Goal: Task Accomplishment & Management: Complete application form

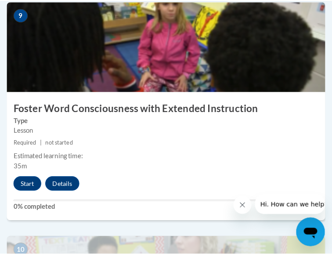
scroll to position [2150, 0]
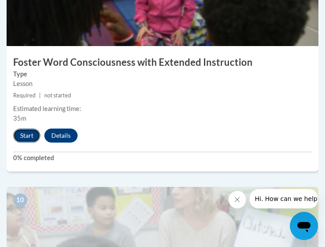
click at [27, 140] on button "Start" at bounding box center [26, 136] width 27 height 14
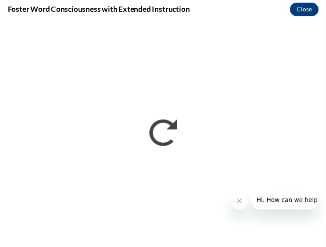
scroll to position [0, 0]
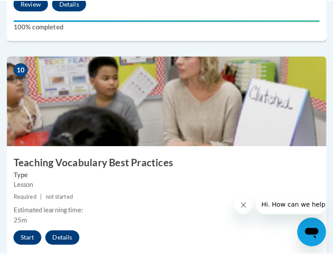
scroll to position [2281, 0]
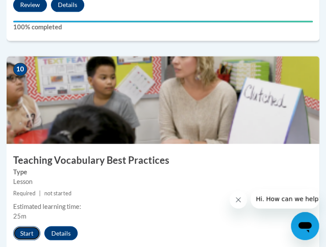
click at [18, 234] on button "Start" at bounding box center [26, 233] width 27 height 14
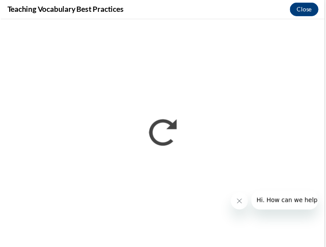
scroll to position [0, 0]
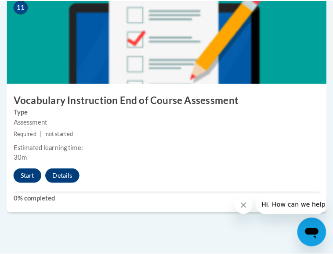
scroll to position [2573, 0]
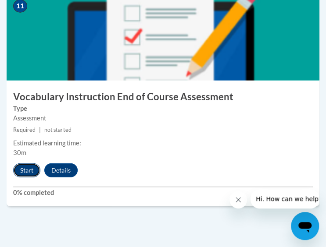
click at [30, 171] on button "Start" at bounding box center [26, 171] width 27 height 14
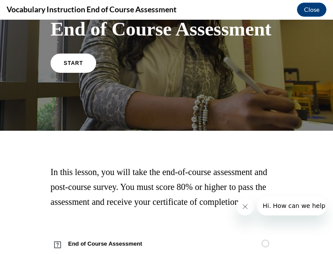
scroll to position [83, 0]
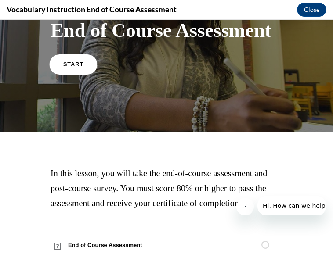
click at [65, 64] on span "START" at bounding box center [73, 64] width 20 height 7
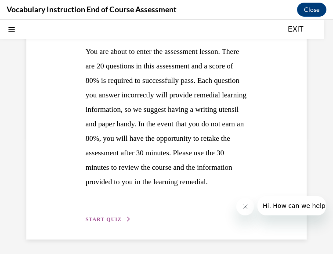
scroll to position [168, 0]
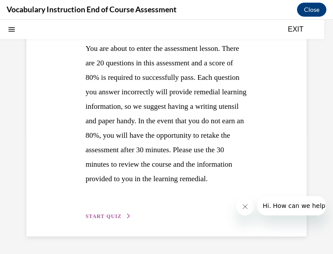
click at [91, 216] on span "START QUIZ" at bounding box center [104, 216] width 36 height 6
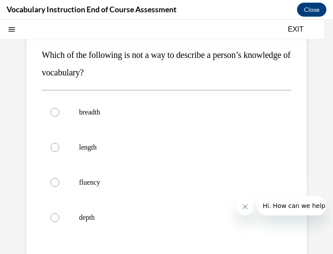
scroll to position [97, 0]
click at [56, 148] on div at bounding box center [54, 147] width 9 height 9
click at [56, 148] on input "length" at bounding box center [54, 147] width 9 height 9
radio input "true"
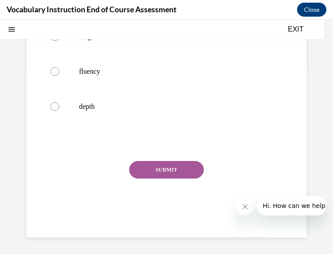
scroll to position [208, 0]
click at [166, 167] on button "SUBMIT" at bounding box center [166, 170] width 75 height 18
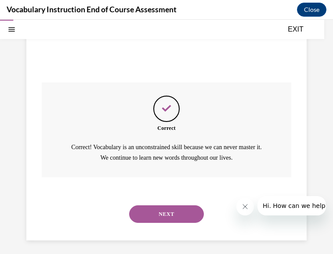
scroll to position [290, 0]
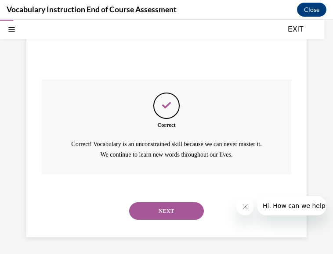
click at [149, 208] on button "NEXT" at bounding box center [166, 211] width 75 height 18
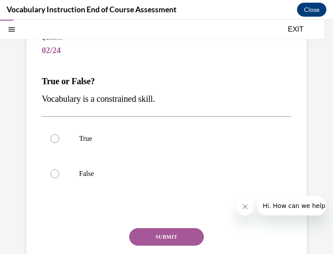
scroll to position [71, 0]
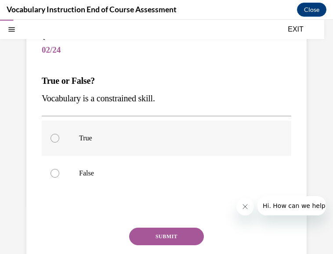
click at [57, 142] on label "True" at bounding box center [166, 138] width 249 height 35
click at [57, 142] on input "True" at bounding box center [54, 138] width 9 height 9
radio input "true"
click at [141, 231] on button "SUBMIT" at bounding box center [166, 237] width 75 height 18
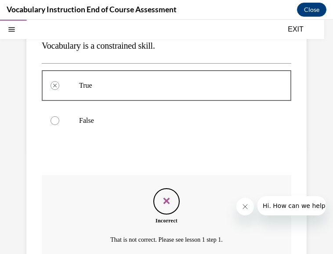
scroll to position [123, 0]
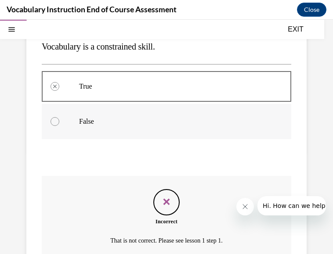
click at [54, 123] on div at bounding box center [54, 121] width 9 height 9
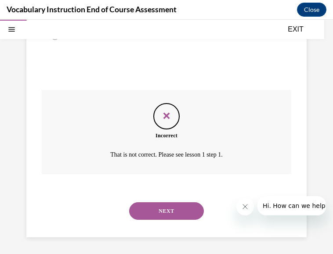
click at [159, 206] on button "NEXT" at bounding box center [166, 211] width 75 height 18
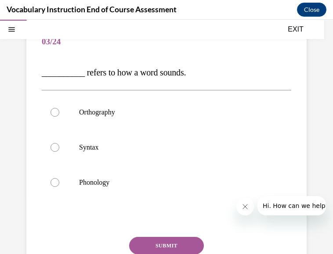
scroll to position [80, 0]
click at [52, 114] on div at bounding box center [54, 112] width 9 height 9
click at [52, 114] on input "Orthography" at bounding box center [54, 112] width 9 height 9
radio input "true"
click at [52, 182] on div at bounding box center [54, 182] width 9 height 9
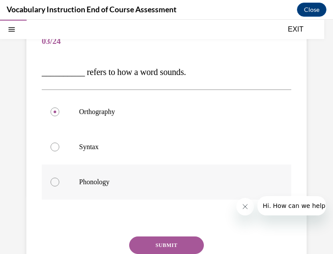
click at [52, 182] on input "Phonology" at bounding box center [54, 182] width 9 height 9
radio input "true"
click at [151, 247] on button "SUBMIT" at bounding box center [166, 246] width 75 height 18
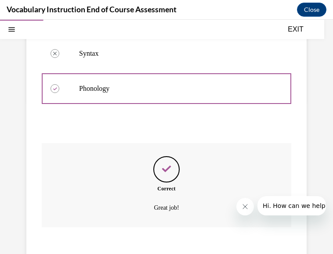
scroll to position [226, 0]
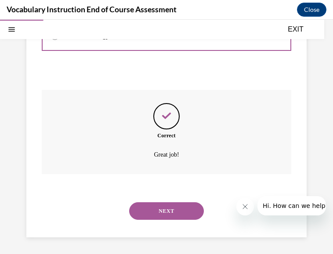
click at [150, 216] on button "NEXT" at bounding box center [166, 211] width 75 height 18
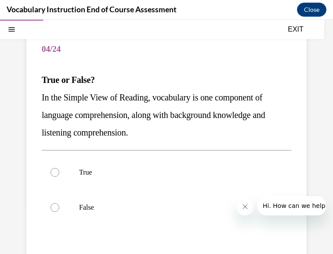
scroll to position [72, 0]
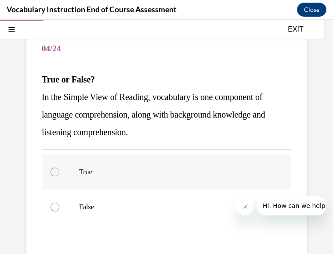
click at [59, 172] on div at bounding box center [54, 172] width 9 height 9
click at [59, 172] on input "True" at bounding box center [54, 172] width 9 height 9
radio input "true"
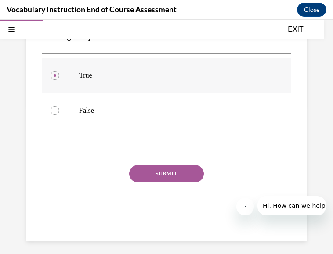
scroll to position [172, 0]
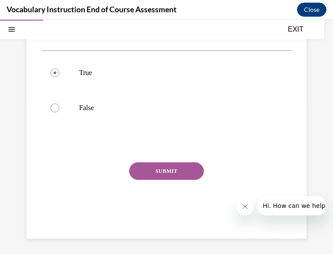
click at [154, 169] on button "SUBMIT" at bounding box center [166, 171] width 75 height 18
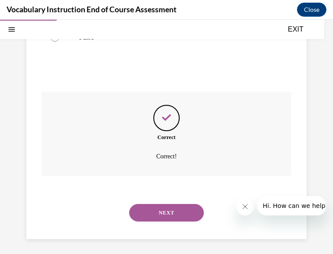
scroll to position [244, 0]
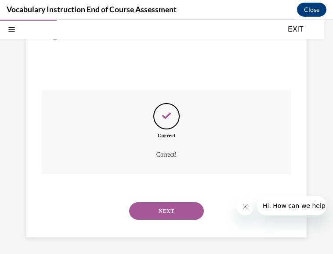
click at [147, 215] on button "NEXT" at bounding box center [166, 211] width 75 height 18
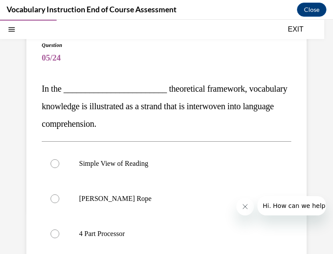
scroll to position [64, 0]
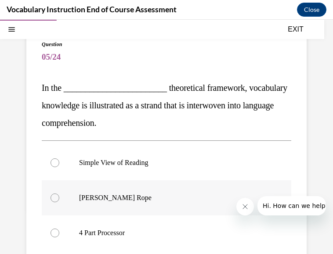
click at [56, 199] on div at bounding box center [54, 198] width 9 height 9
click at [56, 199] on input "[PERSON_NAME] Rope" at bounding box center [54, 198] width 9 height 9
radio input "true"
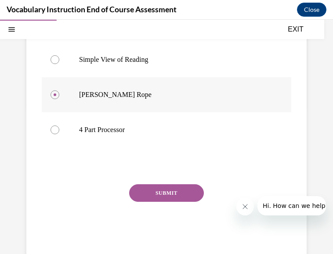
scroll to position [168, 0]
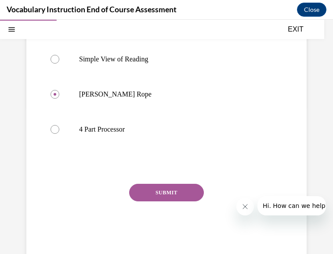
click at [143, 191] on button "SUBMIT" at bounding box center [166, 193] width 75 height 18
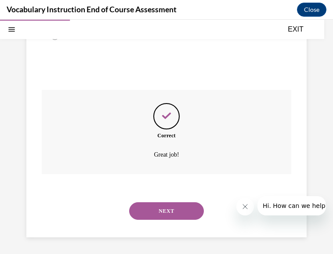
scroll to position [262, 0]
click at [141, 215] on button "NEXT" at bounding box center [166, 211] width 75 height 18
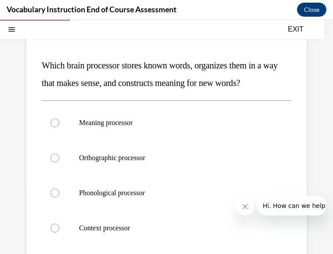
scroll to position [86, 0]
click at [57, 229] on div at bounding box center [54, 228] width 9 height 9
click at [57, 229] on input "Context processor" at bounding box center [54, 228] width 9 height 9
radio input "true"
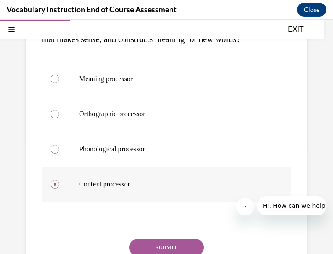
scroll to position [136, 0]
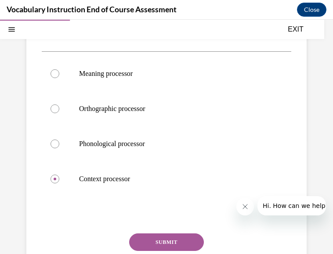
click at [151, 242] on button "SUBMIT" at bounding box center [166, 242] width 75 height 18
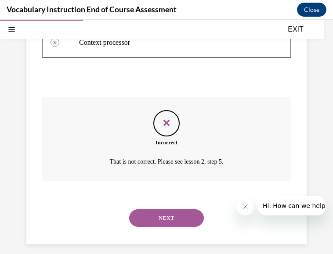
scroll to position [276, 0]
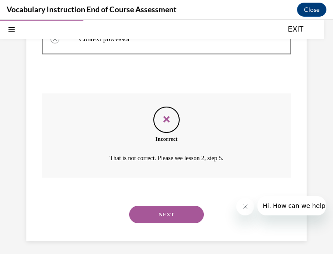
click at [159, 220] on button "NEXT" at bounding box center [166, 215] width 75 height 18
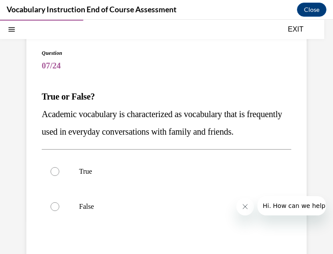
scroll to position [63, 0]
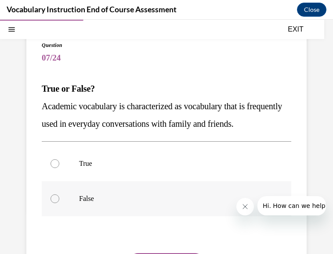
click at [54, 203] on div at bounding box center [54, 198] width 9 height 9
click at [54, 203] on input "False" at bounding box center [54, 198] width 9 height 9
radio input "true"
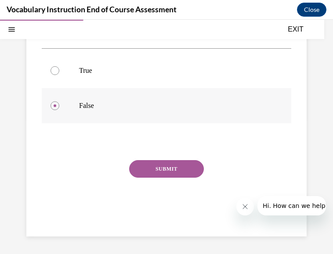
scroll to position [162, 0]
click at [154, 178] on button "SUBMIT" at bounding box center [166, 169] width 75 height 18
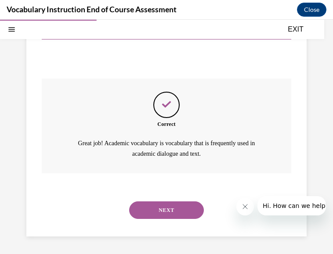
scroll to position [254, 0]
click at [148, 208] on button "NEXT" at bounding box center [166, 210] width 75 height 18
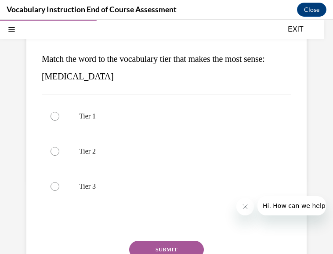
scroll to position [92, 0]
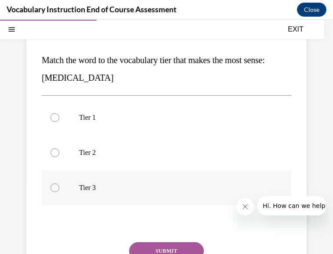
click at [59, 186] on div at bounding box center [54, 187] width 9 height 9
click at [59, 186] on input "Tier 3" at bounding box center [54, 187] width 9 height 9
radio input "true"
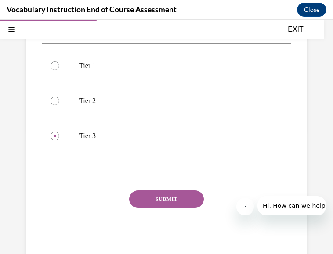
click at [146, 201] on button "SUBMIT" at bounding box center [166, 199] width 75 height 18
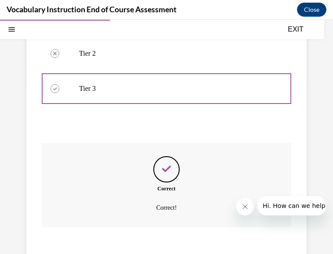
scroll to position [244, 0]
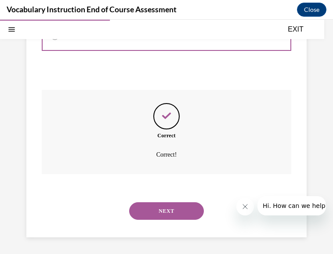
click at [145, 211] on button "NEXT" at bounding box center [166, 211] width 75 height 18
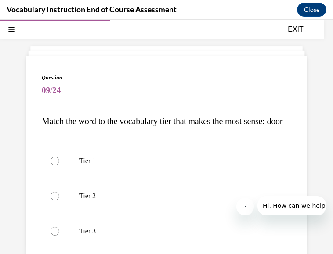
scroll to position [35, 0]
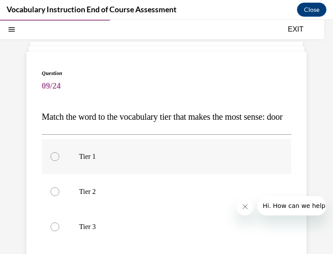
click at [56, 161] on div at bounding box center [54, 156] width 9 height 9
click at [56, 161] on input "Tier 1" at bounding box center [54, 156] width 9 height 9
radio input "true"
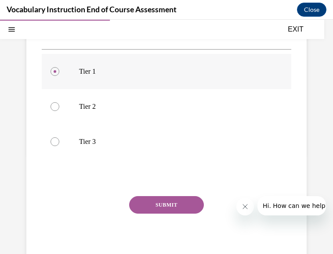
scroll to position [123, 0]
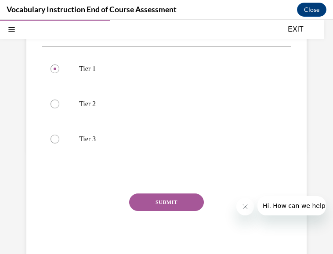
click at [138, 211] on button "SUBMIT" at bounding box center [166, 203] width 75 height 18
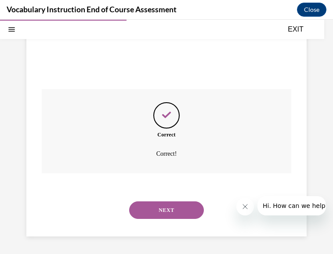
scroll to position [244, 0]
click at [138, 215] on button "NEXT" at bounding box center [166, 210] width 75 height 18
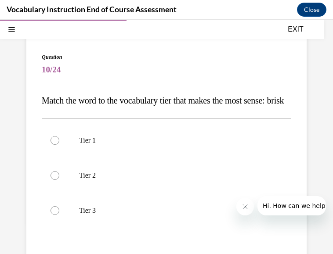
scroll to position [52, 0]
click at [52, 179] on div at bounding box center [54, 175] width 9 height 9
click at [52, 179] on input "Tier 2" at bounding box center [54, 175] width 9 height 9
radio input "true"
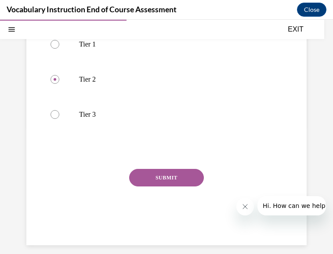
click at [155, 186] on button "SUBMIT" at bounding box center [166, 178] width 75 height 18
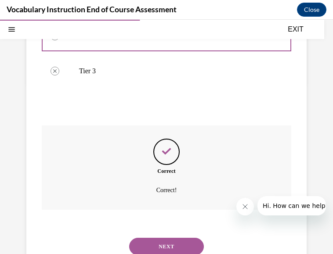
scroll to position [244, 0]
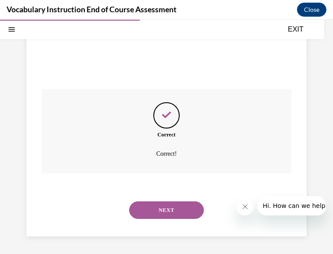
click at [158, 208] on button "NEXT" at bounding box center [166, 210] width 75 height 18
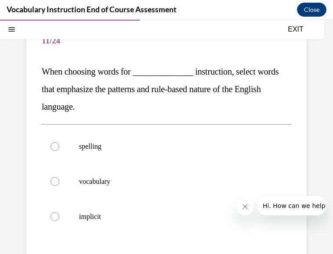
scroll to position [79, 0]
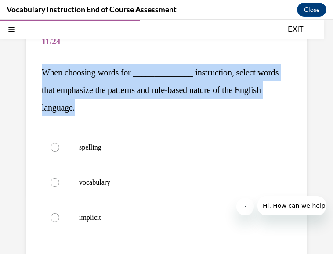
drag, startPoint x: 43, startPoint y: 70, endPoint x: 180, endPoint y: 110, distance: 142.7
click at [180, 110] on p "When choosing words for ______________ instruction, select words that emphasize…" at bounding box center [166, 90] width 249 height 53
click at [175, 88] on span "When choosing words for ______________ instruction, select words that emphasize…" at bounding box center [160, 90] width 237 height 45
drag, startPoint x: 34, startPoint y: 68, endPoint x: 112, endPoint y: 108, distance: 86.9
click at [112, 108] on div "Question 11/24 When choosing words for ______________ instruction, select words…" at bounding box center [166, 177] width 280 height 341
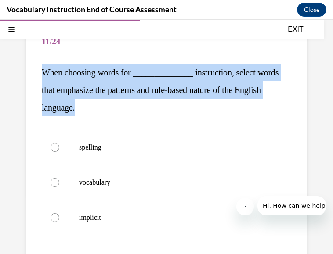
copy span "When choosing words for ______________ instruction, select words that emphasize…"
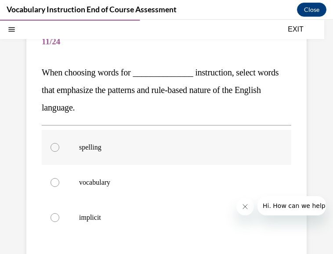
click at [54, 143] on div at bounding box center [54, 147] width 9 height 9
click at [54, 143] on input "spelling" at bounding box center [54, 147] width 9 height 9
radio input "true"
drag, startPoint x: 54, startPoint y: 143, endPoint x: 44, endPoint y: 142, distance: 9.7
click at [44, 142] on label "spelling" at bounding box center [166, 147] width 249 height 35
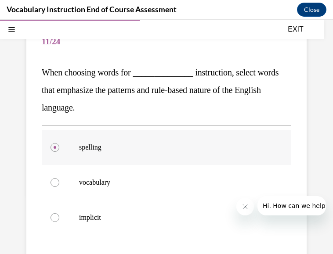
click at [50, 143] on input "spelling" at bounding box center [54, 147] width 9 height 9
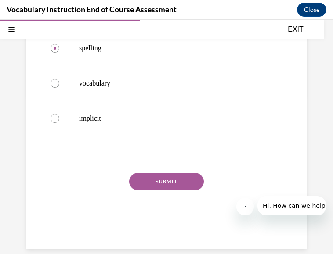
click at [139, 183] on button "SUBMIT" at bounding box center [166, 182] width 75 height 18
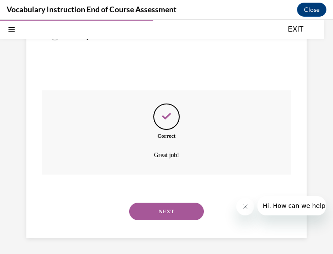
scroll to position [262, 0]
click at [144, 208] on button "NEXT" at bounding box center [166, 211] width 75 height 18
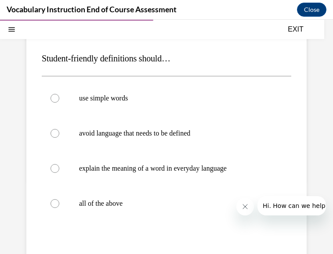
scroll to position [94, 0]
click at [50, 205] on label "all of the above" at bounding box center [166, 203] width 249 height 35
click at [50, 205] on input "all of the above" at bounding box center [54, 203] width 9 height 9
radio input "true"
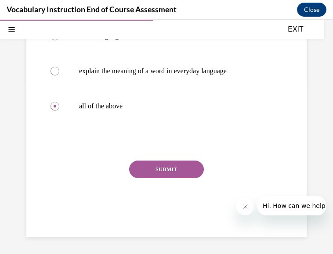
click at [136, 169] on button "SUBMIT" at bounding box center [166, 170] width 75 height 18
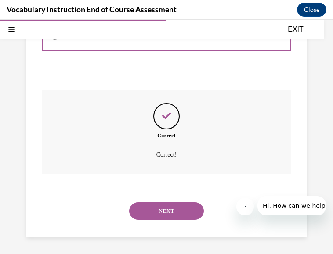
scroll to position [262, 0]
click at [151, 209] on button "NEXT" at bounding box center [166, 211] width 75 height 18
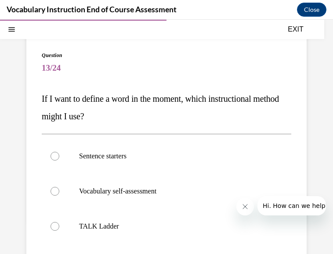
scroll to position [54, 0]
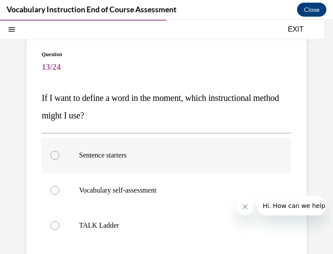
click at [57, 155] on div at bounding box center [54, 155] width 9 height 9
click at [57, 155] on input "Sentence starters" at bounding box center [54, 155] width 9 height 9
radio input "true"
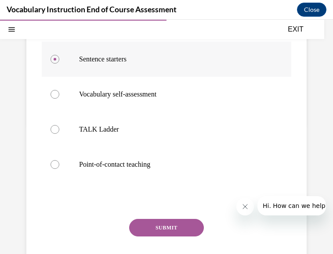
scroll to position [151, 0]
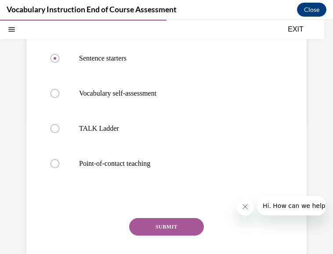
click at [140, 222] on button "SUBMIT" at bounding box center [166, 227] width 75 height 18
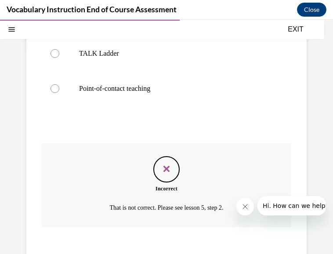
scroll to position [279, 0]
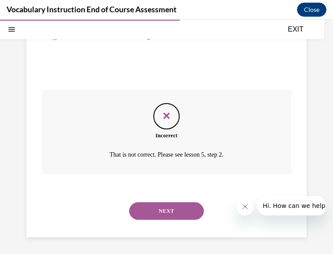
click at [142, 214] on button "NEXT" at bounding box center [166, 211] width 75 height 18
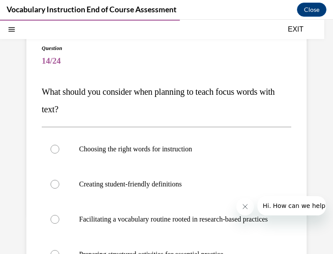
scroll to position [68, 0]
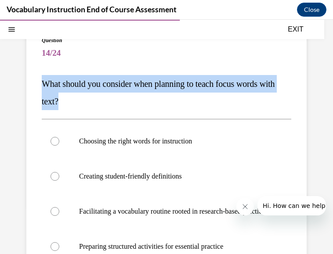
drag, startPoint x: 43, startPoint y: 85, endPoint x: 84, endPoint y: 106, distance: 45.5
click at [84, 106] on p "What should you consider when planning to teach focus words with text?" at bounding box center [166, 92] width 249 height 35
copy span "What should you consider when planning to teach focus words with text?"
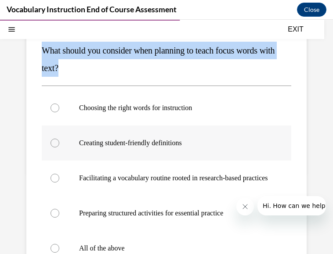
scroll to position [102, 0]
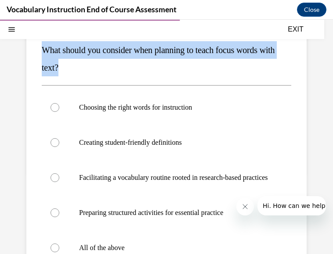
copy span "What should you consider when planning to teach focus words with text?"
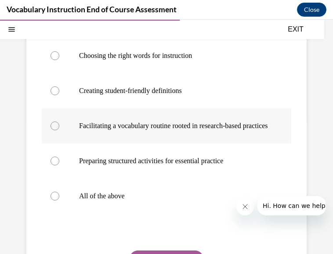
scroll to position [156, 0]
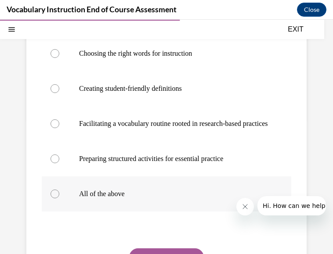
click at [53, 198] on div at bounding box center [54, 194] width 9 height 9
click at [53, 198] on input "All of the above" at bounding box center [54, 194] width 9 height 9
radio input "true"
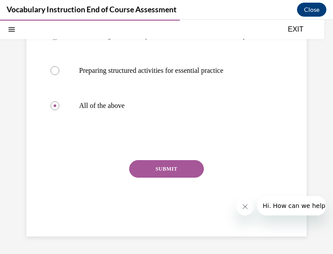
scroll to position [246, 0]
click at [139, 178] on button "SUBMIT" at bounding box center [166, 169] width 75 height 18
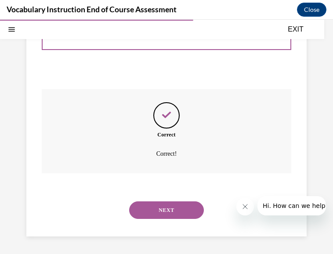
scroll to position [323, 0]
click at [141, 213] on button "NEXT" at bounding box center [166, 210] width 75 height 18
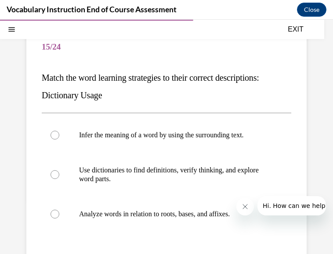
scroll to position [74, 0]
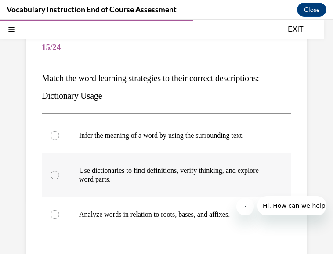
click at [57, 175] on div at bounding box center [54, 175] width 9 height 9
click at [57, 175] on input "Use dictionaries to find definitions, verify thinking, and explore word parts." at bounding box center [54, 175] width 9 height 9
radio input "true"
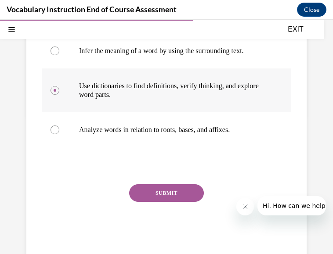
scroll to position [159, 0]
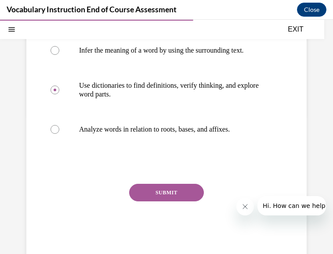
click at [161, 187] on button "SUBMIT" at bounding box center [166, 193] width 75 height 18
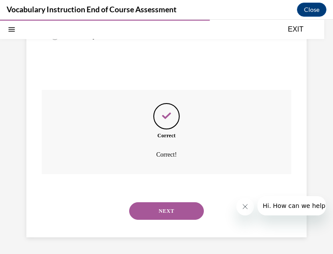
scroll to position [253, 0]
click at [164, 209] on button "NEXT" at bounding box center [166, 211] width 75 height 18
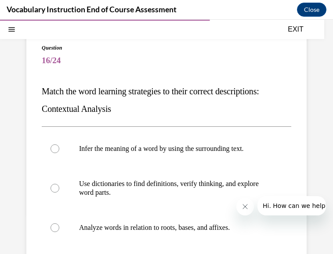
scroll to position [63, 0]
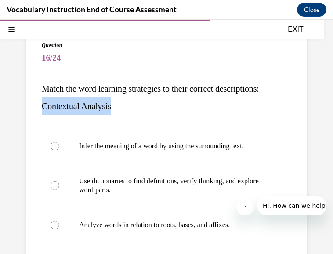
drag, startPoint x: 118, startPoint y: 106, endPoint x: 42, endPoint y: 106, distance: 75.5
click at [42, 106] on p "Match the word learning strategies to their correct descriptions: Contextual An…" at bounding box center [166, 97] width 249 height 35
copy span "Contextual Analysis"
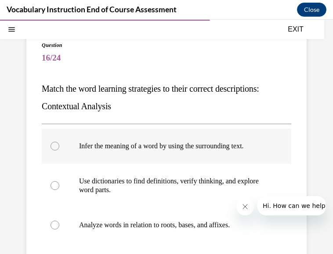
click at [55, 149] on div at bounding box center [54, 146] width 9 height 9
click at [55, 149] on input "Infer the meaning of a word by using the surrounding text." at bounding box center [54, 146] width 9 height 9
radio input "true"
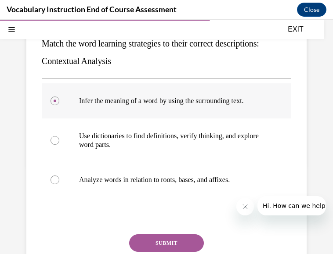
scroll to position [109, 0]
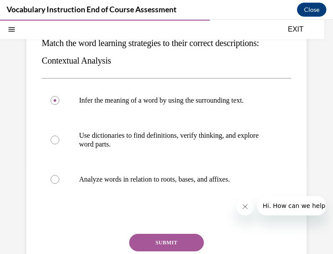
click at [146, 240] on button "SUBMIT" at bounding box center [166, 243] width 75 height 18
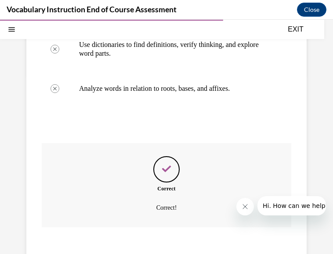
scroll to position [253, 0]
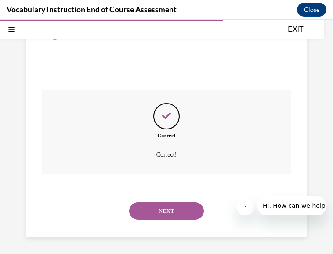
click at [145, 216] on button "NEXT" at bounding box center [166, 211] width 75 height 18
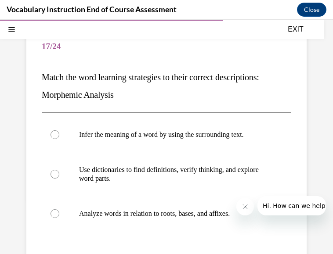
scroll to position [74, 0]
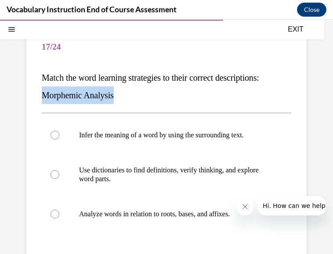
drag, startPoint x: 123, startPoint y: 93, endPoint x: 39, endPoint y: 93, distance: 84.2
click at [39, 93] on div "Question 17/24 Match the word learning strategies to their correct descriptions…" at bounding box center [166, 179] width 280 height 332
copy span "Morphemic Analysis"
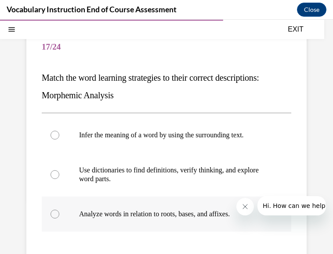
click at [57, 211] on div at bounding box center [54, 214] width 9 height 9
click at [57, 211] on input "Analyze words in relation to roots, bases, and affixes." at bounding box center [54, 214] width 9 height 9
radio input "true"
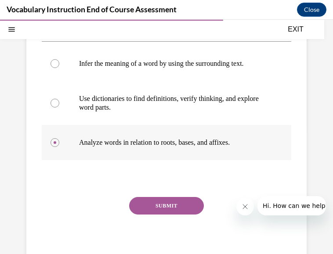
scroll to position [147, 0]
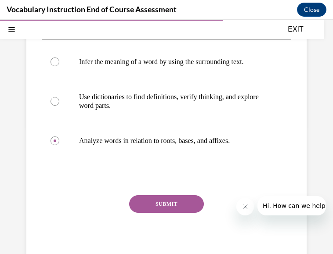
click at [157, 208] on button "SUBMIT" at bounding box center [166, 204] width 75 height 18
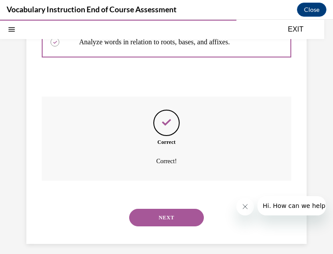
scroll to position [253, 0]
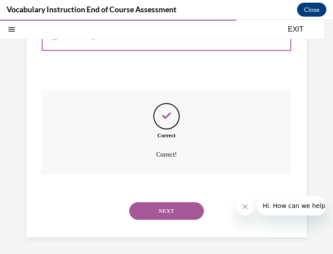
click at [157, 208] on button "NEXT" at bounding box center [166, 211] width 75 height 18
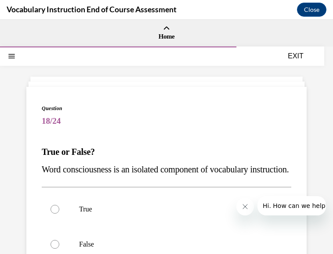
drag, startPoint x: 43, startPoint y: 167, endPoint x: 104, endPoint y: 189, distance: 64.0
click at [104, 178] on p "Word consciousness is an isolated component of vocabulary instruction." at bounding box center [166, 170] width 249 height 18
copy span "Word consciousness is an isolated component of vocabulary instruction."
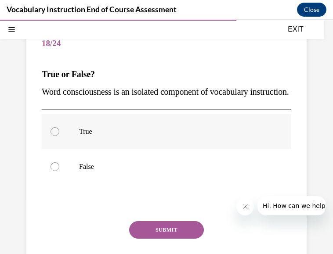
scroll to position [79, 0]
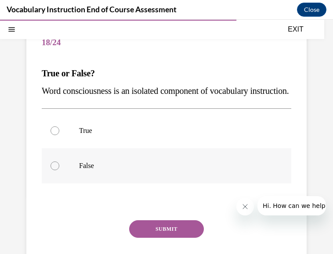
click at [56, 170] on div at bounding box center [54, 165] width 9 height 9
click at [56, 170] on input "False" at bounding box center [54, 165] width 9 height 9
radio input "true"
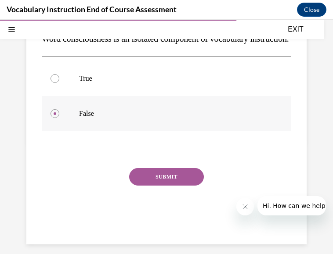
scroll to position [133, 0]
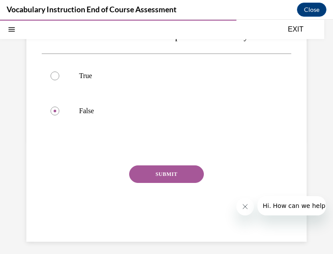
click at [142, 183] on button "SUBMIT" at bounding box center [166, 174] width 75 height 18
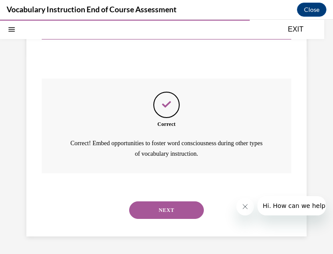
scroll to position [237, 0]
click at [151, 210] on button "NEXT" at bounding box center [166, 210] width 75 height 18
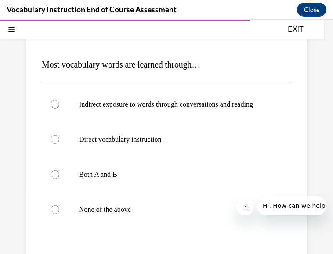
scroll to position [88, 0]
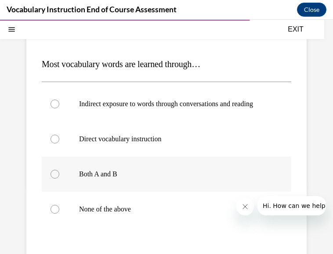
click at [58, 180] on label "Both A and B" at bounding box center [166, 174] width 249 height 35
click at [58, 179] on input "Both A and B" at bounding box center [54, 174] width 9 height 9
radio input "true"
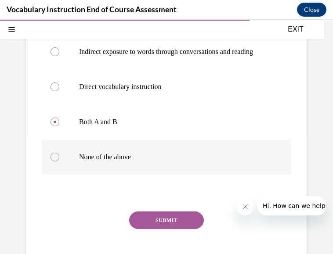
scroll to position [141, 0]
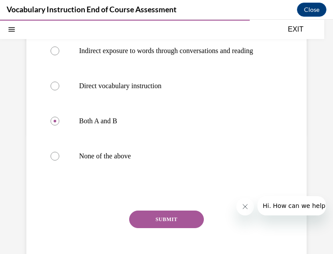
click at [140, 228] on button "SUBMIT" at bounding box center [166, 220] width 75 height 18
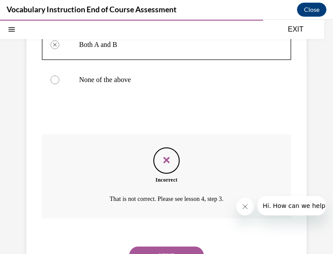
scroll to position [270, 0]
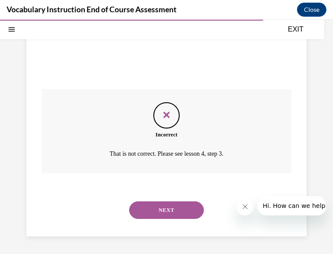
click at [140, 228] on div "NEXT" at bounding box center [166, 210] width 249 height 35
click at [157, 214] on button "NEXT" at bounding box center [166, 210] width 75 height 18
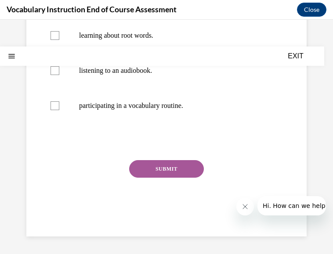
scroll to position [0, 0]
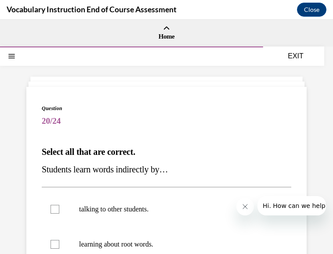
click at [157, 214] on label "talking to other students." at bounding box center [166, 209] width 249 height 35
click at [59, 214] on input "talking to other students." at bounding box center [54, 209] width 9 height 9
checkbox input "true"
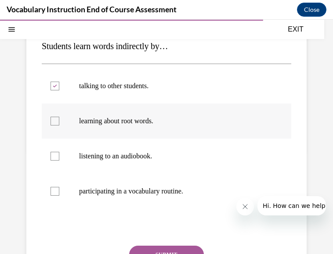
scroll to position [124, 0]
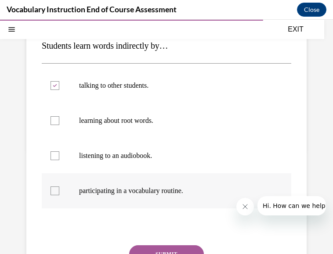
click at [54, 194] on div at bounding box center [54, 190] width 9 height 9
click at [54, 194] on input "participating in a vocabulary routine." at bounding box center [54, 190] width 9 height 9
checkbox input "true"
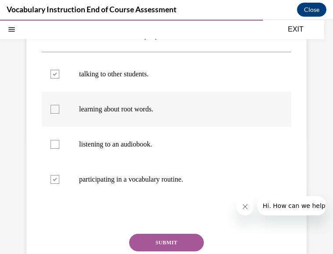
click at [57, 110] on div at bounding box center [54, 109] width 9 height 9
click at [57, 110] on input "learning about root words." at bounding box center [54, 109] width 9 height 9
checkbox input "true"
click at [55, 145] on div at bounding box center [54, 144] width 9 height 9
click at [55, 145] on input "listening to an audiobook." at bounding box center [54, 144] width 9 height 9
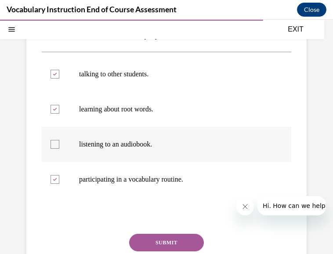
checkbox input "true"
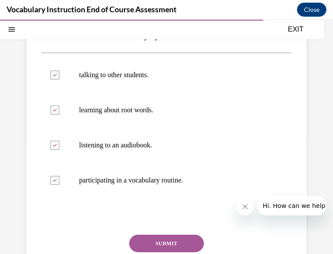
drag, startPoint x: 144, startPoint y: 234, endPoint x: 148, endPoint y: 246, distance: 12.9
click at [148, 246] on div "Question 20/24 Select all that are correct. Students learn words indirectly by……" at bounding box center [166, 138] width 249 height 337
click at [148, 246] on button "SUBMIT" at bounding box center [166, 244] width 75 height 18
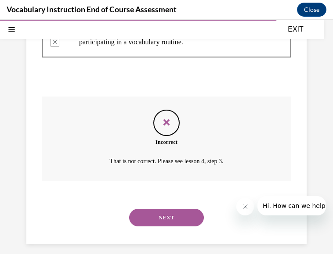
scroll to position [279, 0]
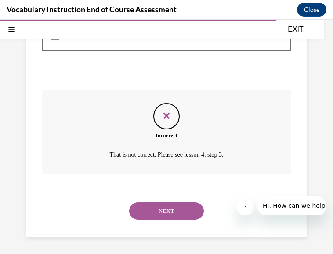
click at [159, 208] on button "NEXT" at bounding box center [166, 211] width 75 height 18
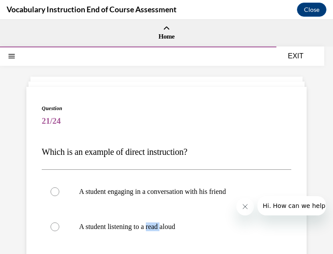
click at [159, 209] on label "A student listening to a read aloud" at bounding box center [166, 226] width 249 height 35
click at [59, 222] on input "A student listening to a read aloud" at bounding box center [54, 226] width 9 height 9
radio input "true"
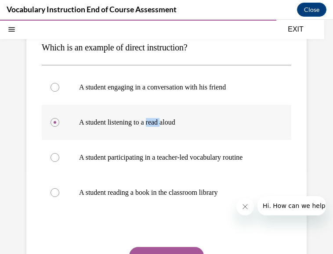
scroll to position [105, 0]
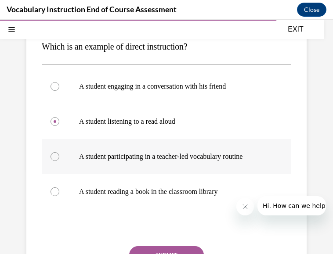
click at [54, 157] on div at bounding box center [54, 156] width 9 height 9
click at [54, 157] on input "A student participating in a teacher-led vocabulary routine" at bounding box center [54, 156] width 9 height 9
radio input "true"
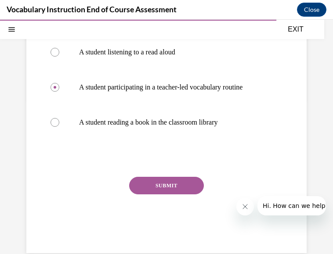
click at [152, 189] on button "SUBMIT" at bounding box center [166, 186] width 75 height 18
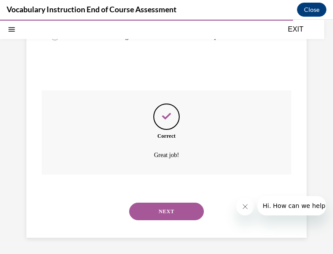
scroll to position [262, 0]
click at [149, 212] on button "NEXT" at bounding box center [166, 211] width 75 height 18
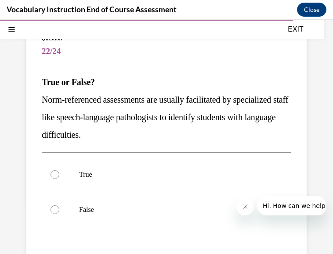
scroll to position [108, 0]
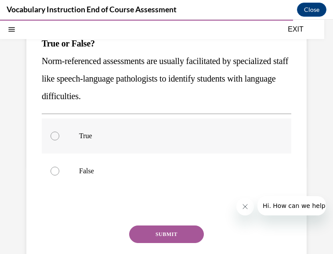
click at [56, 135] on div at bounding box center [54, 136] width 9 height 9
click at [56, 135] on input "True" at bounding box center [54, 136] width 9 height 9
radio input "true"
click at [140, 228] on button "SUBMIT" at bounding box center [166, 235] width 75 height 18
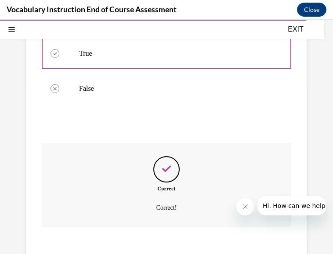
scroll to position [244, 0]
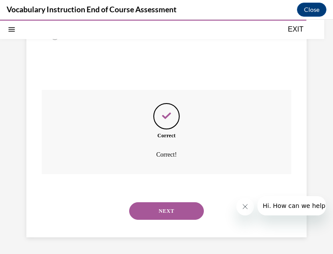
click at [147, 215] on button "NEXT" at bounding box center [166, 211] width 75 height 18
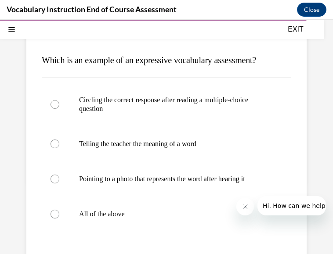
scroll to position [92, 0]
click at [57, 218] on div at bounding box center [54, 213] width 9 height 9
click at [57, 218] on input "All of the above" at bounding box center [54, 213] width 9 height 9
radio input "true"
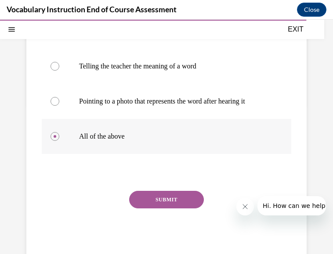
scroll to position [170, 0]
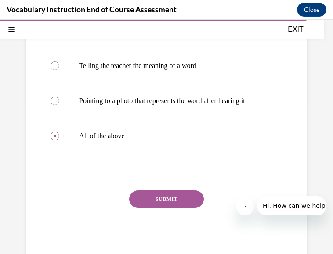
click at [158, 208] on button "SUBMIT" at bounding box center [166, 199] width 75 height 18
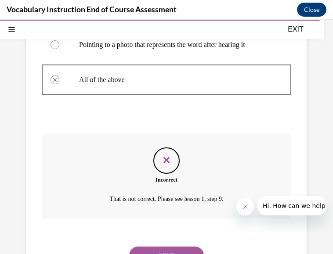
scroll to position [279, 0]
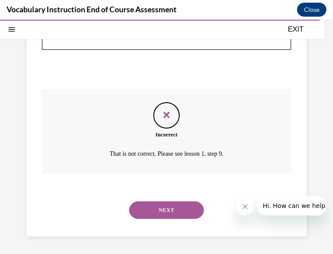
click at [158, 215] on button "NEXT" at bounding box center [166, 210] width 75 height 18
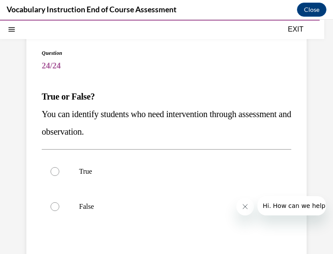
scroll to position [56, 0]
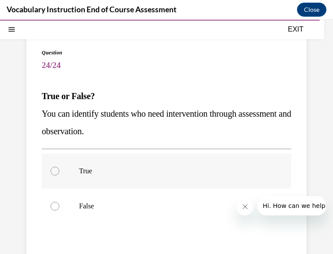
click at [58, 172] on div at bounding box center [54, 171] width 9 height 9
click at [58, 172] on input "True" at bounding box center [54, 171] width 9 height 9
radio input "true"
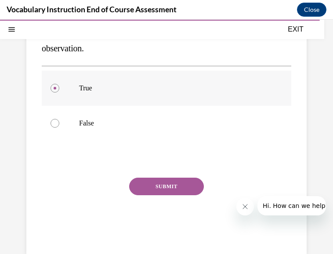
scroll to position [150, 0]
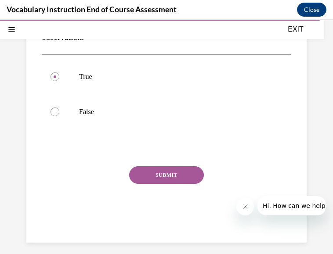
click at [157, 176] on button "SUBMIT" at bounding box center [166, 175] width 75 height 18
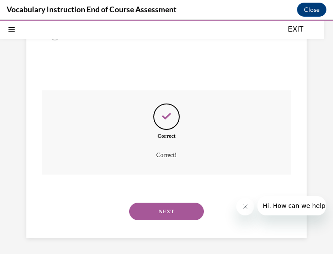
scroll to position [226, 0]
click at [149, 210] on button "NEXT" at bounding box center [166, 211] width 75 height 18
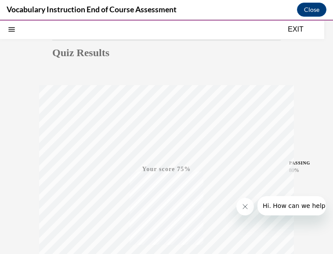
scroll to position [203, 0]
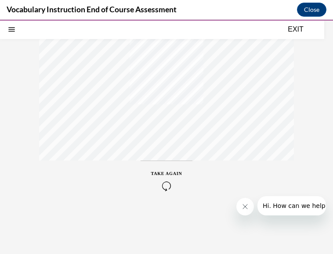
click at [161, 183] on icon "button" at bounding box center [166, 186] width 31 height 10
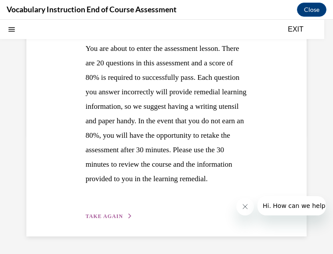
scroll to position [168, 0]
click at [100, 213] on button "TAKE AGAIN" at bounding box center [109, 216] width 47 height 8
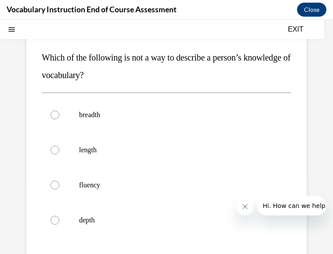
scroll to position [95, 0]
click at [55, 150] on div at bounding box center [54, 149] width 9 height 9
click at [55, 150] on input "length" at bounding box center [54, 149] width 9 height 9
radio input "true"
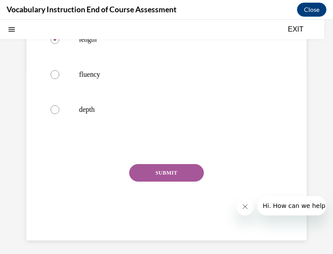
scroll to position [205, 0]
click at [140, 175] on button "SUBMIT" at bounding box center [166, 173] width 75 height 18
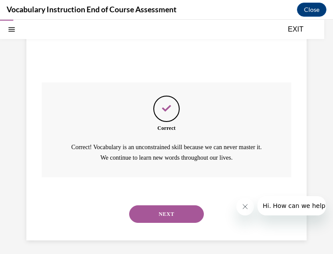
scroll to position [290, 0]
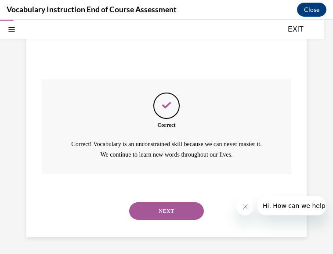
click at [147, 212] on button "NEXT" at bounding box center [166, 211] width 75 height 18
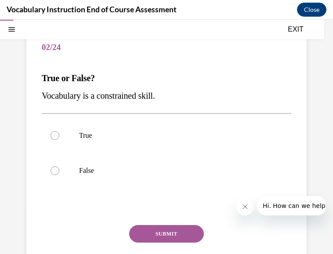
scroll to position [76, 0]
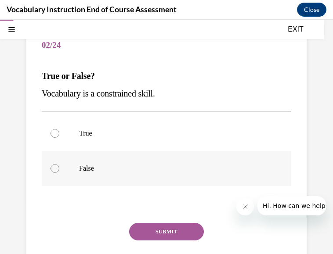
click at [57, 172] on label "False" at bounding box center [166, 168] width 249 height 35
click at [57, 172] on input "False" at bounding box center [54, 168] width 9 height 9
radio input "true"
click at [136, 228] on button "SUBMIT" at bounding box center [166, 232] width 75 height 18
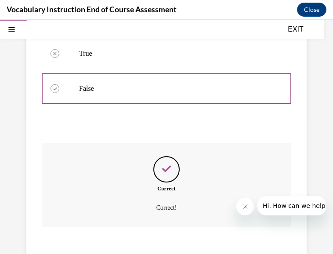
scroll to position [209, 0]
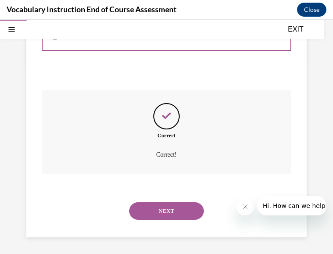
click at [138, 215] on button "NEXT" at bounding box center [166, 211] width 75 height 18
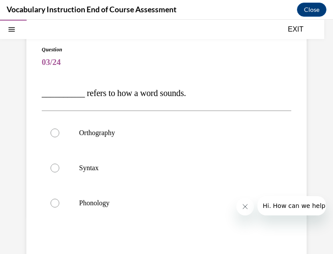
scroll to position [60, 0]
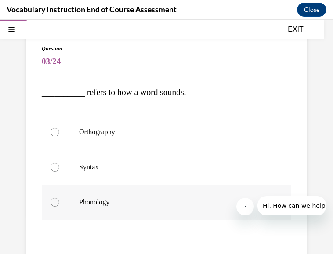
click at [58, 201] on div at bounding box center [54, 202] width 9 height 9
click at [58, 201] on input "Phonology" at bounding box center [54, 202] width 9 height 9
radio input "true"
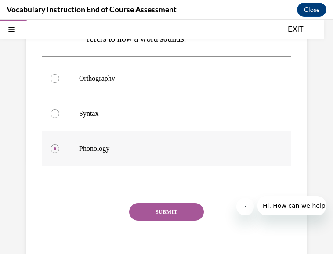
scroll to position [120, 0]
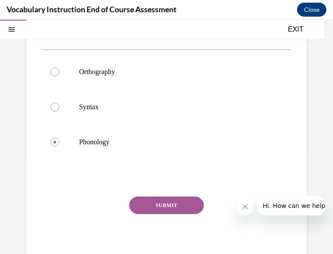
click at [140, 208] on button "SUBMIT" at bounding box center [166, 206] width 75 height 18
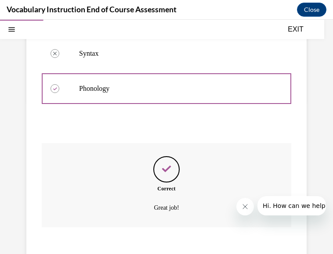
scroll to position [226, 0]
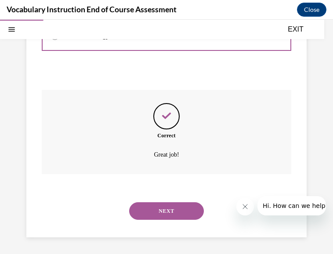
click at [149, 209] on button "NEXT" at bounding box center [166, 211] width 75 height 18
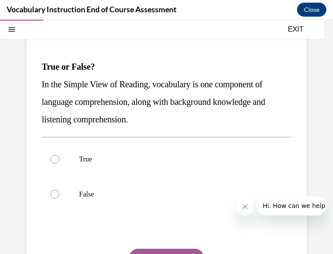
scroll to position [86, 0]
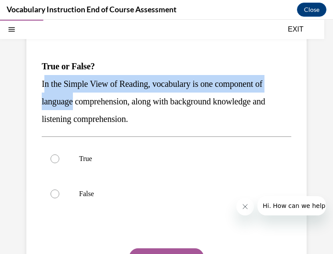
drag, startPoint x: 43, startPoint y: 85, endPoint x: 75, endPoint y: 106, distance: 38.3
click at [75, 106] on p "In the Simple View of Reading, vocabulary is one component of language comprehe…" at bounding box center [166, 101] width 249 height 53
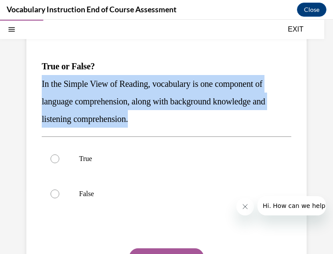
drag, startPoint x: 167, startPoint y: 124, endPoint x: 38, endPoint y: 79, distance: 136.3
click at [38, 79] on div "Question 04/24 True or False? In the Simple View of Reading, vocabulary is one …" at bounding box center [166, 162] width 280 height 323
copy span "In the Simple View of Reading, vocabulary is one component of language comprehe…"
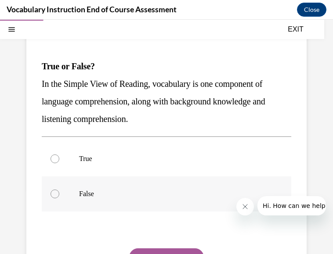
click at [56, 193] on div at bounding box center [54, 194] width 9 height 9
click at [56, 193] on input "False" at bounding box center [54, 194] width 9 height 9
radio input "true"
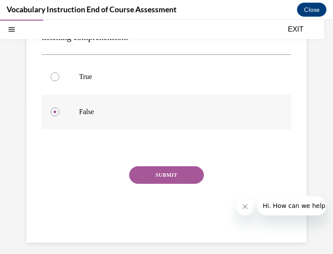
scroll to position [172, 0]
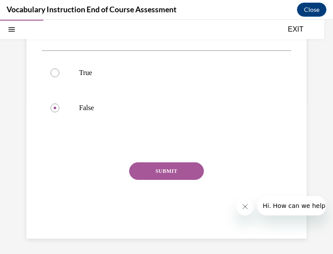
click at [157, 172] on button "SUBMIT" at bounding box center [166, 171] width 75 height 18
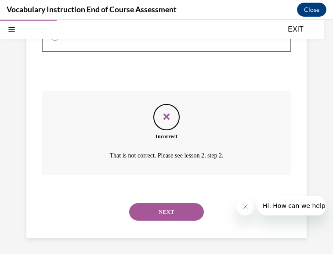
scroll to position [244, 0]
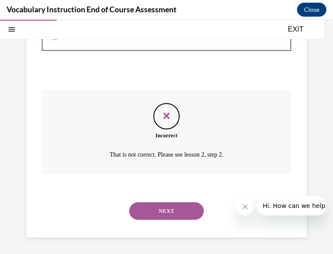
click at [161, 209] on button "NEXT" at bounding box center [166, 211] width 75 height 18
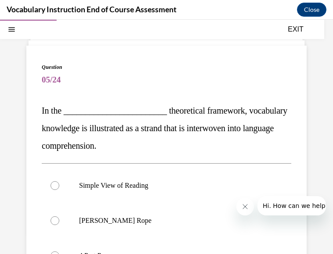
scroll to position [50, 0]
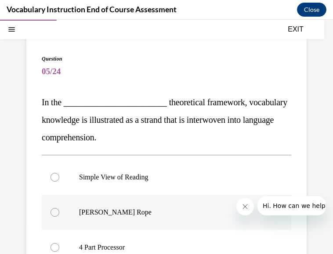
click at [51, 212] on div at bounding box center [54, 212] width 9 height 9
click at [51, 212] on input "[PERSON_NAME] Rope" at bounding box center [54, 212] width 9 height 9
radio input "true"
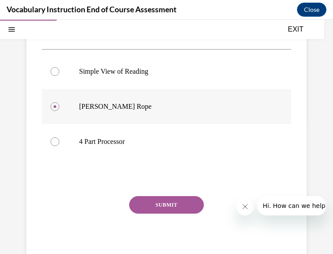
scroll to position [162, 0]
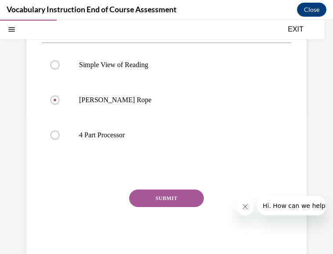
click at [140, 196] on button "SUBMIT" at bounding box center [166, 199] width 75 height 18
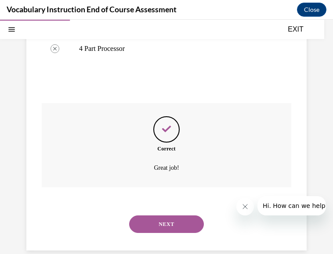
scroll to position [262, 0]
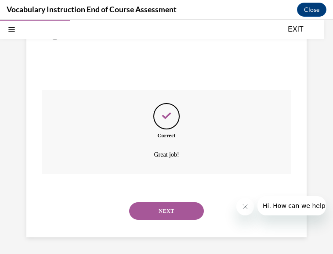
click at [142, 208] on button "NEXT" at bounding box center [166, 211] width 75 height 18
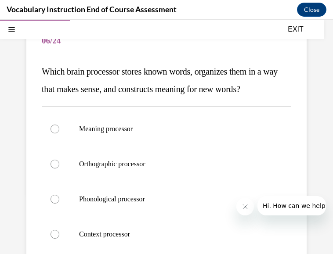
scroll to position [81, 0]
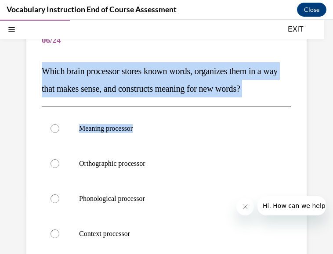
drag, startPoint x: 42, startPoint y: 72, endPoint x: 284, endPoint y: 100, distance: 243.9
click at [284, 100] on div "Question 06/24 Which brain processor stores known words, organizes them in a wa…" at bounding box center [166, 185] width 280 height 358
click at [251, 115] on label "Meaning processor" at bounding box center [166, 128] width 249 height 35
click at [59, 124] on input "Meaning processor" at bounding box center [54, 128] width 9 height 9
radio input "true"
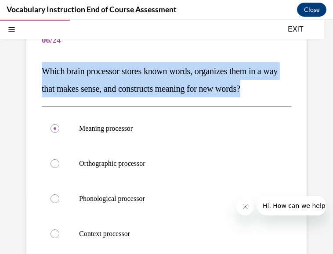
drag, startPoint x: 282, startPoint y: 90, endPoint x: 42, endPoint y: 68, distance: 240.6
click at [42, 68] on p "Which brain processor stores known words, organizes them in a way that makes se…" at bounding box center [166, 79] width 249 height 35
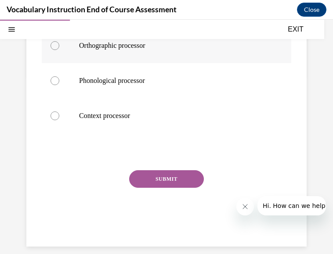
scroll to position [200, 0]
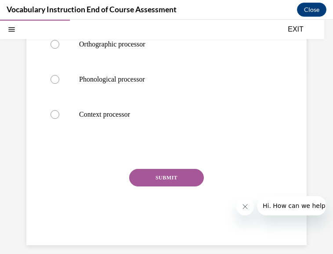
click at [133, 177] on button "SUBMIT" at bounding box center [166, 178] width 75 height 18
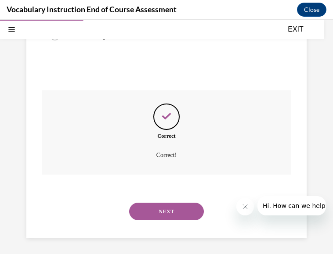
scroll to position [279, 0]
click at [145, 209] on button "NEXT" at bounding box center [166, 211] width 75 height 18
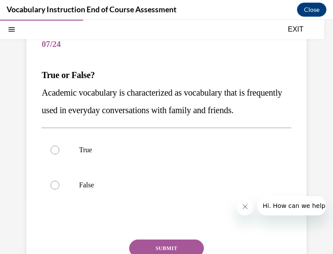
scroll to position [78, 0]
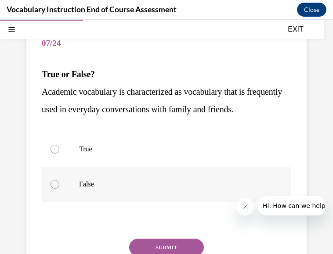
click at [58, 189] on div at bounding box center [54, 184] width 9 height 9
click at [58, 189] on input "False" at bounding box center [54, 184] width 9 height 9
radio input "true"
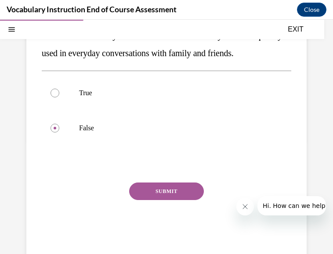
scroll to position [135, 0]
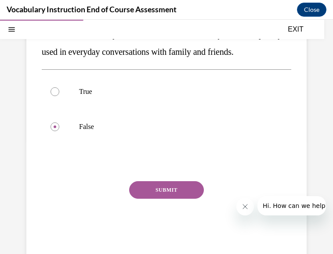
click at [144, 199] on button "SUBMIT" at bounding box center [166, 190] width 75 height 18
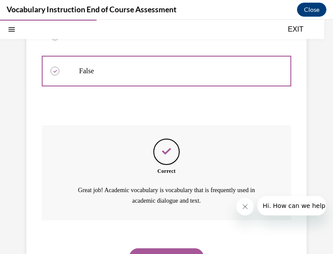
scroll to position [254, 0]
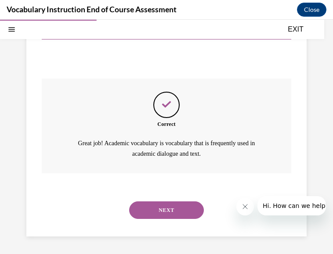
click at [146, 211] on button "NEXT" at bounding box center [166, 210] width 75 height 18
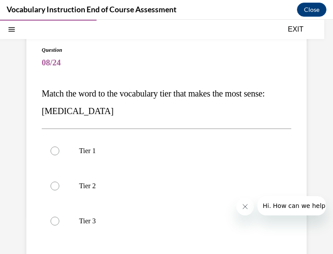
scroll to position [70, 0]
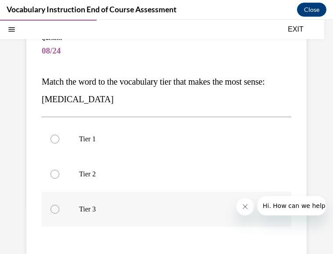
click at [52, 211] on div at bounding box center [54, 209] width 9 height 9
click at [52, 211] on input "Tier 3" at bounding box center [54, 209] width 9 height 9
radio input "true"
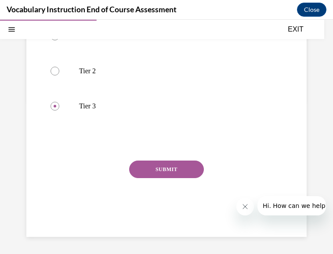
click at [156, 172] on button "SUBMIT" at bounding box center [166, 170] width 75 height 18
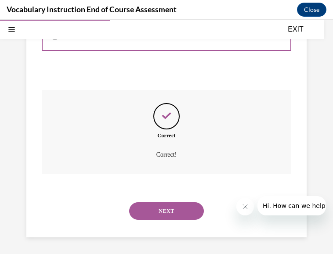
scroll to position [244, 0]
click at [159, 207] on button "NEXT" at bounding box center [166, 211] width 75 height 18
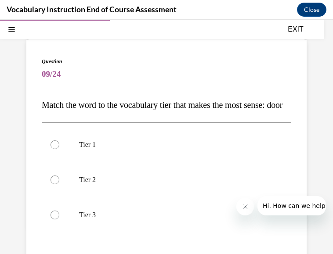
scroll to position [50, 0]
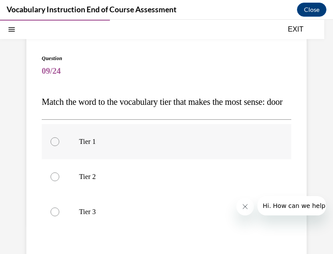
click at [57, 146] on div at bounding box center [54, 141] width 9 height 9
click at [57, 146] on input "Tier 1" at bounding box center [54, 141] width 9 height 9
radio input "true"
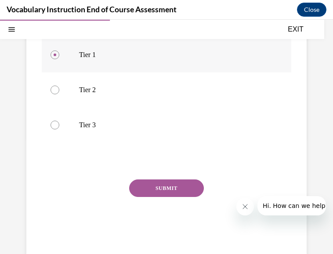
scroll to position [148, 0]
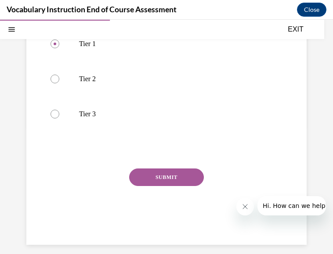
click at [142, 186] on button "SUBMIT" at bounding box center [166, 177] width 75 height 18
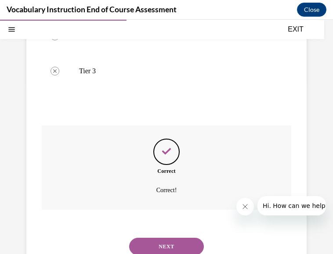
scroll to position [244, 0]
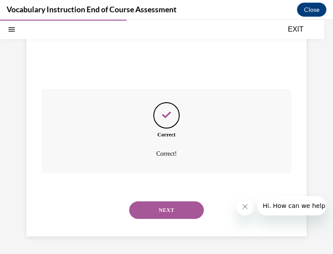
click at [150, 211] on button "NEXT" at bounding box center [166, 210] width 75 height 18
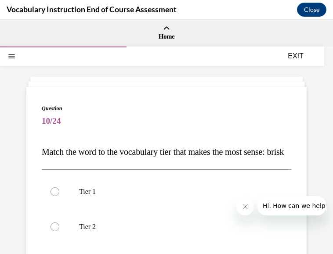
scroll to position [29, 0]
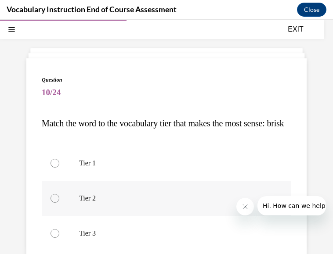
click at [58, 203] on div at bounding box center [54, 198] width 9 height 9
click at [58, 203] on input "Tier 2" at bounding box center [54, 198] width 9 height 9
radio input "true"
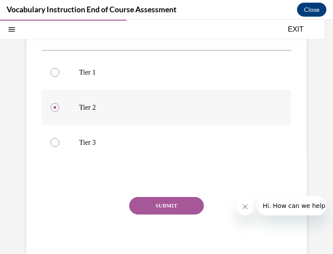
scroll to position [120, 0]
click at [135, 214] on button "SUBMIT" at bounding box center [166, 206] width 75 height 18
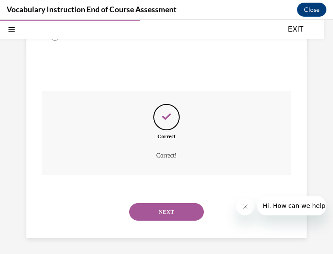
scroll to position [226, 0]
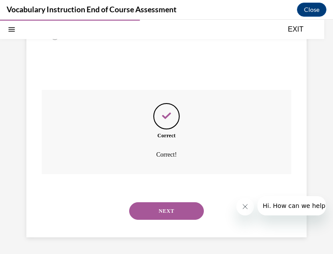
click at [140, 220] on button "NEXT" at bounding box center [166, 211] width 75 height 18
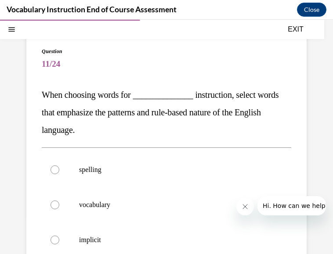
scroll to position [64, 0]
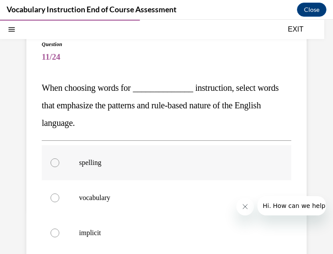
click at [54, 165] on div at bounding box center [54, 162] width 9 height 9
click at [54, 165] on input "spelling" at bounding box center [54, 162] width 9 height 9
radio input "true"
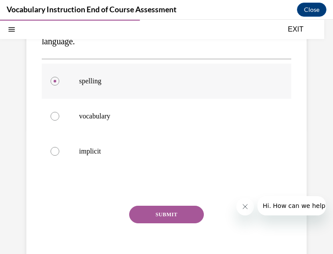
scroll to position [149, 0]
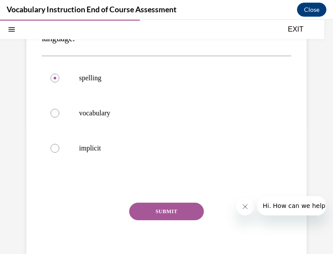
click at [157, 214] on button "SUBMIT" at bounding box center [166, 212] width 75 height 18
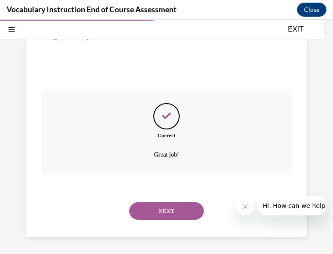
scroll to position [262, 0]
click at [168, 212] on button "NEXT" at bounding box center [166, 211] width 75 height 18
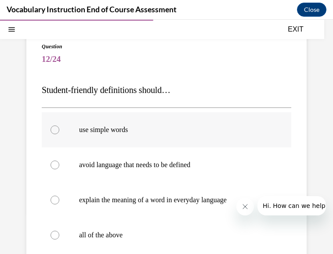
scroll to position [84, 0]
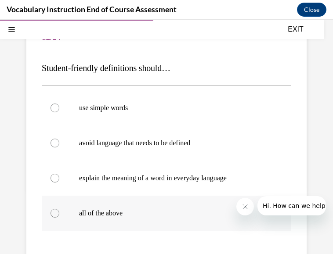
click at [52, 210] on div at bounding box center [54, 213] width 9 height 9
click at [52, 210] on input "all of the above" at bounding box center [54, 213] width 9 height 9
radio input "true"
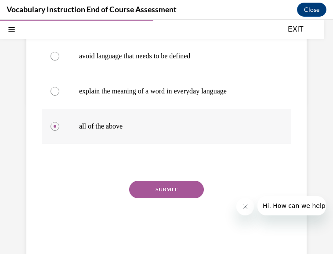
scroll to position [172, 0]
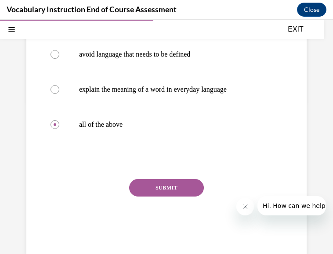
click at [144, 187] on button "SUBMIT" at bounding box center [166, 188] width 75 height 18
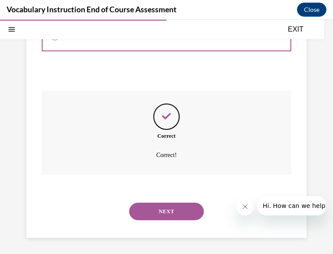
scroll to position [262, 0]
click at [154, 209] on button "NEXT" at bounding box center [166, 211] width 75 height 18
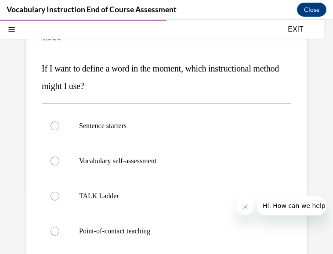
scroll to position [84, 0]
click at [56, 127] on div at bounding box center [54, 125] width 9 height 9
click at [56, 127] on input "Sentence starters" at bounding box center [54, 125] width 9 height 9
radio input "true"
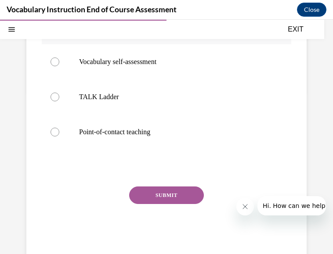
scroll to position [183, 0]
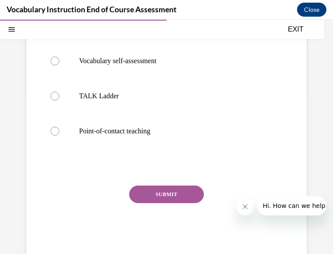
click at [145, 196] on button "SUBMIT" at bounding box center [166, 195] width 75 height 18
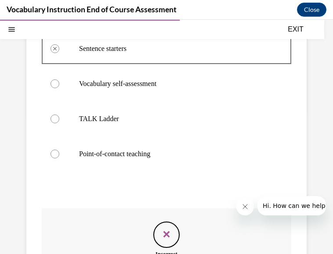
scroll to position [161, 0]
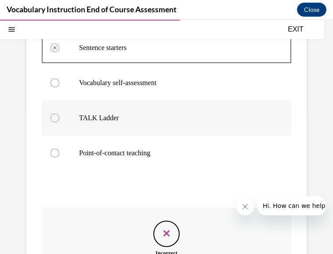
click at [56, 123] on label "TALK Ladder" at bounding box center [166, 117] width 249 height 35
click at [55, 117] on div at bounding box center [54, 118] width 9 height 9
click at [160, 231] on icon "Feedback" at bounding box center [166, 233] width 13 height 13
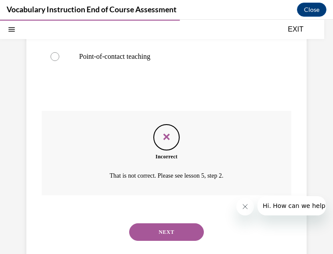
scroll to position [259, 0]
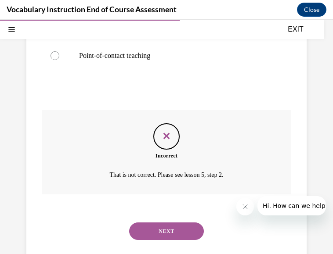
click at [158, 231] on button "NEXT" at bounding box center [166, 231] width 75 height 18
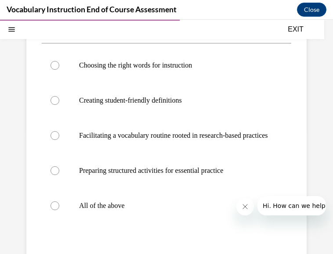
scroll to position [145, 0]
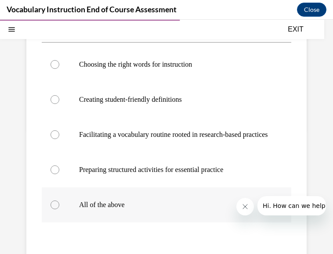
click at [54, 209] on div at bounding box center [54, 205] width 9 height 9
click at [54, 209] on input "All of the above" at bounding box center [54, 205] width 9 height 9
radio input "true"
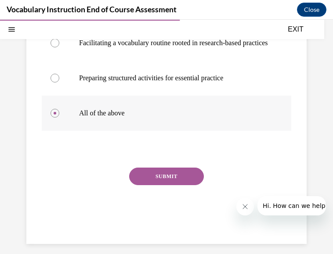
scroll to position [243, 0]
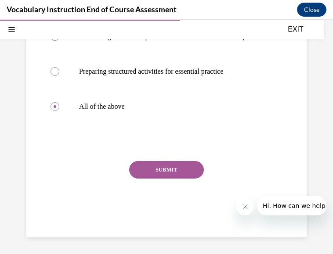
click at [160, 179] on button "SUBMIT" at bounding box center [166, 170] width 75 height 18
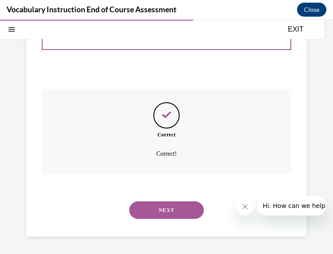
scroll to position [323, 0]
click at [160, 203] on button "NEXT" at bounding box center [166, 210] width 75 height 18
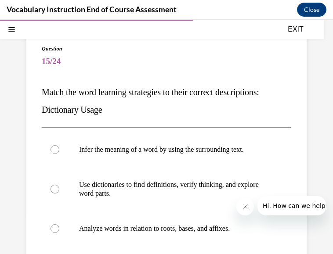
scroll to position [70, 0]
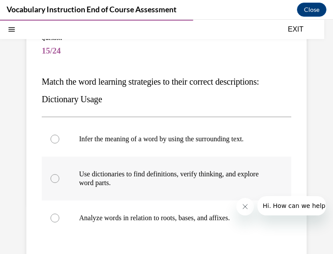
click at [55, 178] on div at bounding box center [54, 178] width 9 height 9
click at [55, 178] on input "Use dictionaries to find definitions, verify thinking, and explore word parts." at bounding box center [54, 178] width 9 height 9
radio input "true"
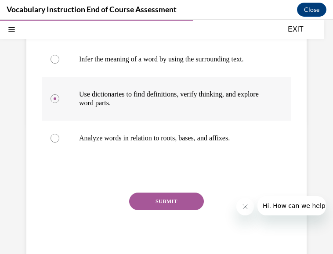
scroll to position [155, 0]
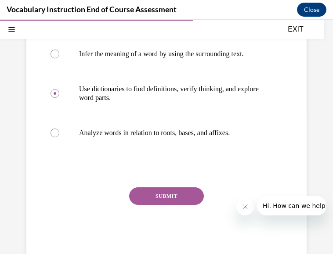
click at [135, 199] on button "SUBMIT" at bounding box center [166, 196] width 75 height 18
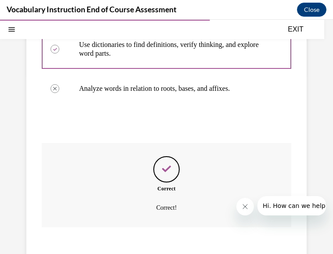
scroll to position [253, 0]
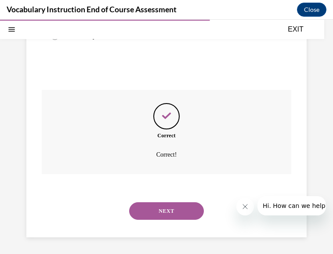
click at [140, 210] on button "NEXT" at bounding box center [166, 211] width 75 height 18
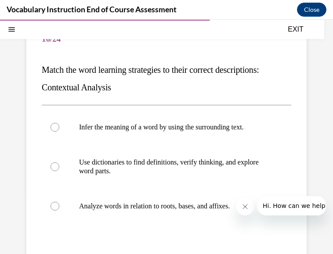
scroll to position [82, 0]
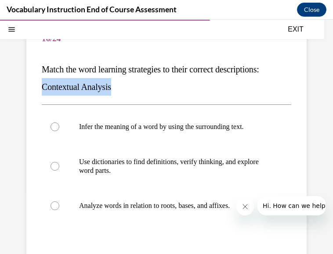
drag, startPoint x: 120, startPoint y: 89, endPoint x: 41, endPoint y: 87, distance: 79.0
click at [41, 87] on div "Question 16/24 Match the word learning strategies to their correct descriptions…" at bounding box center [166, 170] width 280 height 332
copy span "Contextual Analysis"
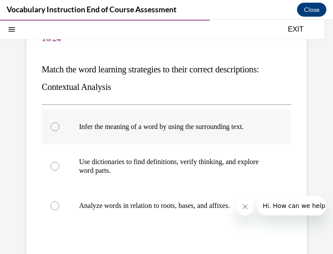
click at [57, 127] on div at bounding box center [54, 126] width 9 height 9
click at [57, 127] on input "Infer the meaning of a word by using the surrounding text." at bounding box center [54, 126] width 9 height 9
radio input "true"
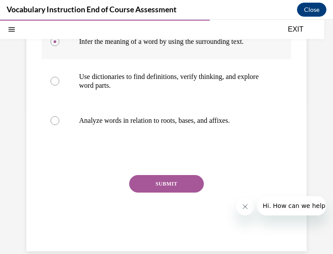
scroll to position [169, 0]
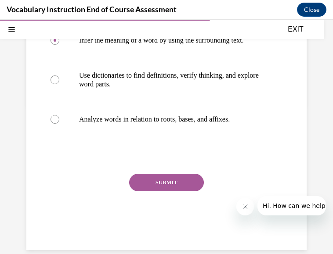
click at [136, 179] on button "SUBMIT" at bounding box center [166, 183] width 75 height 18
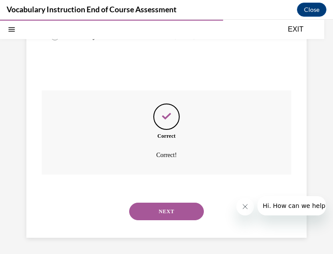
scroll to position [253, 0]
click at [143, 211] on button "NEXT" at bounding box center [166, 211] width 75 height 18
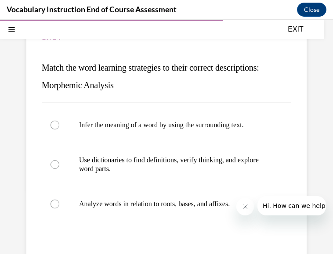
scroll to position [96, 0]
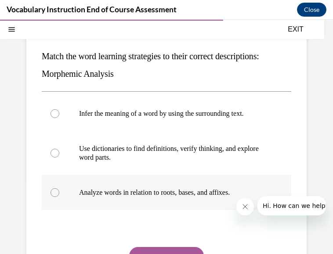
click at [56, 195] on div at bounding box center [54, 192] width 9 height 9
click at [56, 195] on input "Analyze words in relation to roots, bases, and affixes." at bounding box center [54, 192] width 9 height 9
radio input "true"
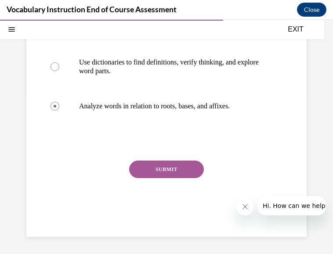
click at [147, 169] on button "SUBMIT" at bounding box center [166, 170] width 75 height 18
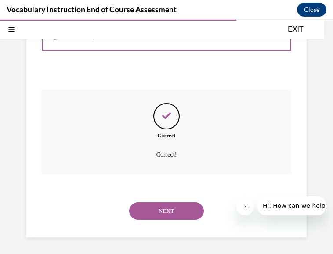
scroll to position [253, 0]
click at [147, 216] on button "NEXT" at bounding box center [166, 211] width 75 height 18
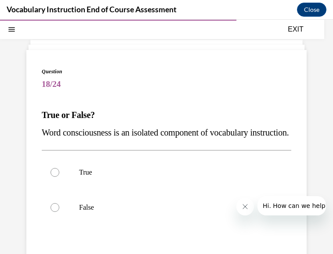
scroll to position [37, 0]
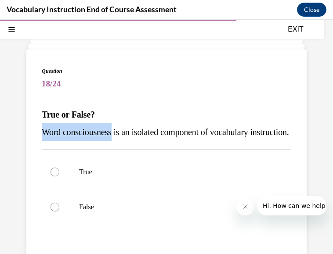
drag, startPoint x: 41, startPoint y: 132, endPoint x: 117, endPoint y: 134, distance: 75.5
click at [117, 134] on div "Question 18/24 True or False? Word consciousness is an isolated component of vo…" at bounding box center [166, 194] width 280 height 288
copy span "Word consciousness"
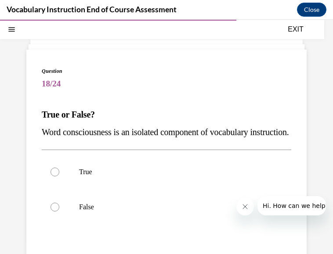
click at [101, 141] on p "Word consciousness is an isolated component of vocabulary instruction." at bounding box center [166, 132] width 249 height 18
drag, startPoint x: 44, startPoint y: 130, endPoint x: 105, endPoint y: 151, distance: 64.9
click at [105, 141] on p "Word consciousness is an isolated component of vocabulary instruction." at bounding box center [166, 132] width 249 height 18
copy span "Word consciousness is an isolated component of vocabulary instruction."
click at [57, 211] on div at bounding box center [54, 207] width 9 height 9
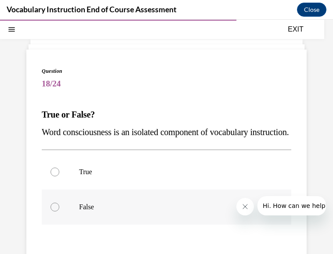
click at [57, 211] on input "False" at bounding box center [54, 207] width 9 height 9
radio input "true"
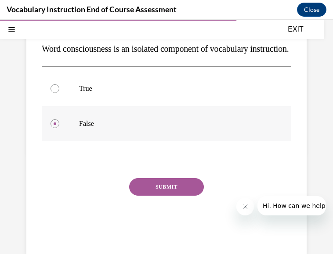
scroll to position [124, 0]
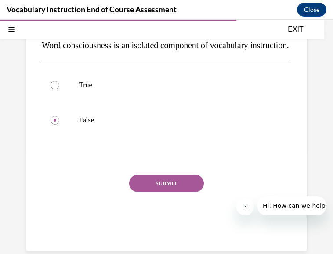
click at [154, 190] on div "Question 18/24 True or False? Word consciousness is an isolated component of vo…" at bounding box center [166, 113] width 249 height 266
click at [155, 192] on button "SUBMIT" at bounding box center [166, 184] width 75 height 18
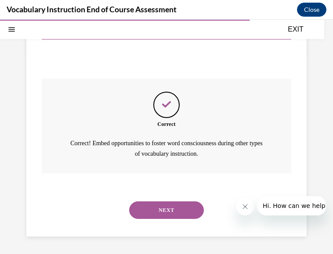
scroll to position [237, 0]
click at [155, 207] on button "NEXT" at bounding box center [166, 210] width 75 height 18
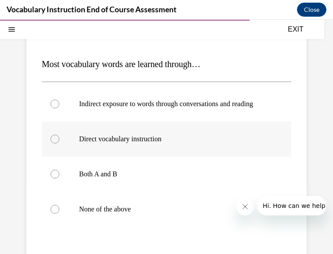
scroll to position [88, 0]
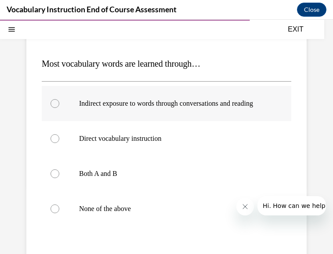
click at [54, 108] on div at bounding box center [54, 103] width 9 height 9
click at [54, 108] on input "Indirect exposure to words through conversations and reading" at bounding box center [54, 103] width 9 height 9
radio input "true"
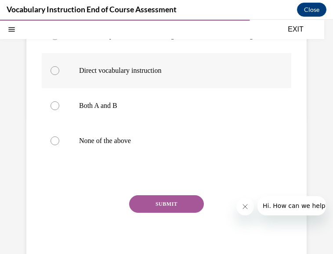
scroll to position [160, 0]
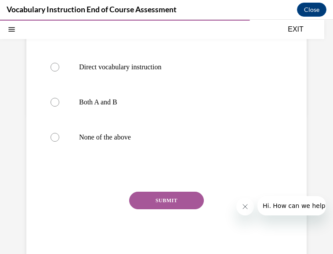
click at [143, 205] on button "SUBMIT" at bounding box center [166, 201] width 75 height 18
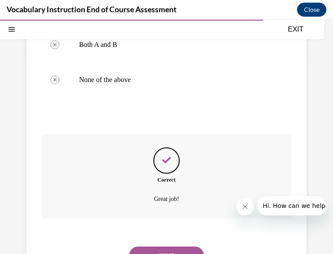
scroll to position [270, 0]
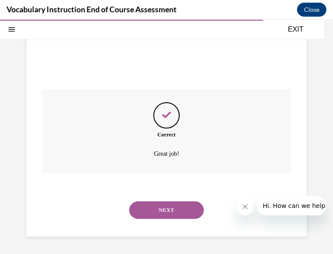
click at [147, 210] on button "NEXT" at bounding box center [166, 210] width 75 height 18
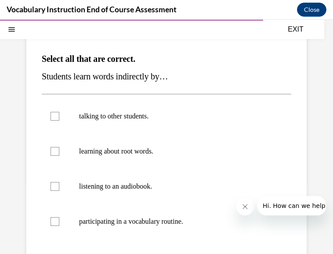
scroll to position [93, 0]
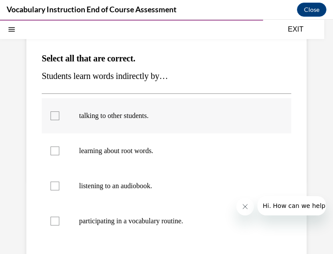
click at [55, 116] on div at bounding box center [54, 115] width 9 height 9
click at [55, 116] on input "talking to other students." at bounding box center [54, 115] width 9 height 9
checkbox input "true"
click at [58, 185] on div at bounding box center [54, 186] width 9 height 9
click at [58, 185] on input "listening to an audiobook." at bounding box center [54, 186] width 9 height 9
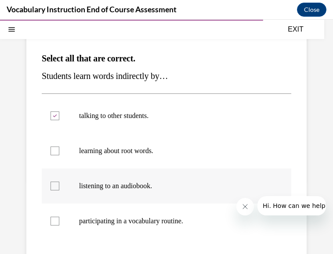
checkbox input "true"
click at [57, 219] on div at bounding box center [54, 221] width 9 height 9
click at [57, 219] on input "participating in a vocabulary routine." at bounding box center [54, 221] width 9 height 9
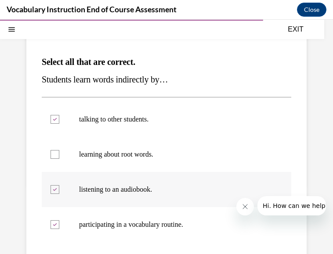
scroll to position [88, 0]
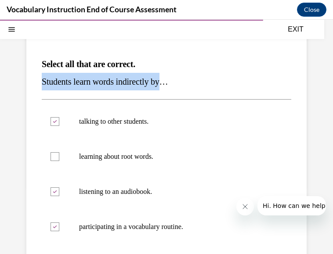
drag, startPoint x: 41, startPoint y: 81, endPoint x: 168, endPoint y: 84, distance: 127.3
click at [168, 84] on div "Question 20/24 Select all that are correct. Students learn words indirectly by……" at bounding box center [166, 178] width 280 height 358
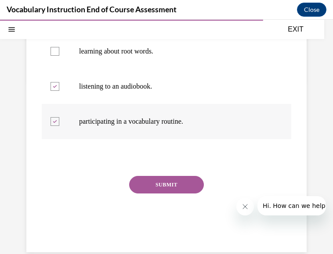
scroll to position [166, 0]
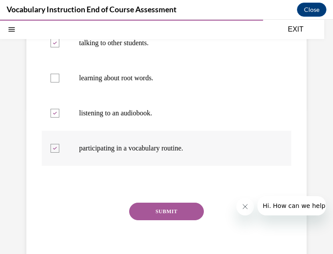
click at [53, 149] on icon at bounding box center [55, 148] width 4 height 3
click at [53, 149] on input "participating in a vocabulary routine." at bounding box center [54, 148] width 9 height 9
checkbox input "false"
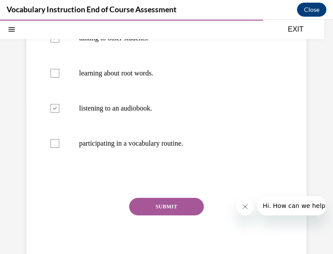
scroll to position [172, 0]
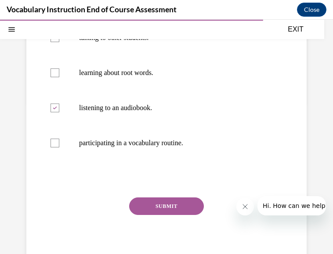
click at [138, 205] on button "SUBMIT" at bounding box center [166, 206] width 75 height 18
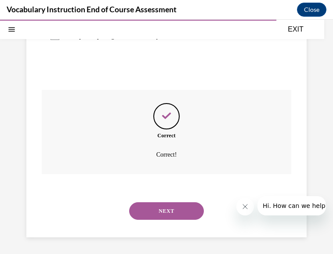
scroll to position [279, 0]
click at [143, 210] on button "NEXT" at bounding box center [166, 211] width 75 height 18
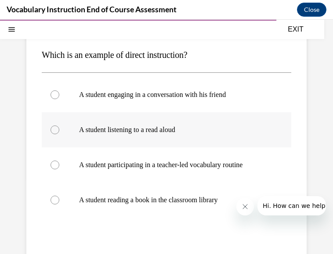
scroll to position [97, 0]
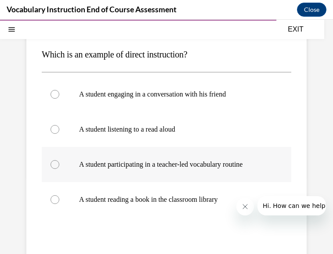
click at [54, 165] on div at bounding box center [54, 164] width 9 height 9
click at [54, 165] on input "A student participating in a teacher-led vocabulary routine" at bounding box center [54, 164] width 9 height 9
radio input "true"
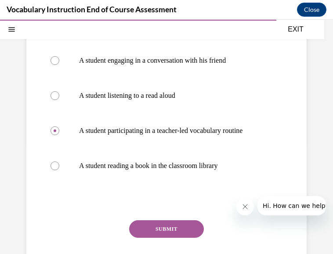
scroll to position [145, 0]
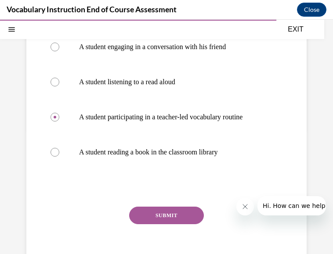
click at [140, 211] on button "SUBMIT" at bounding box center [166, 216] width 75 height 18
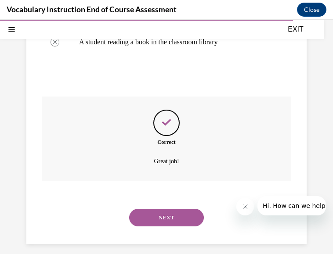
scroll to position [262, 0]
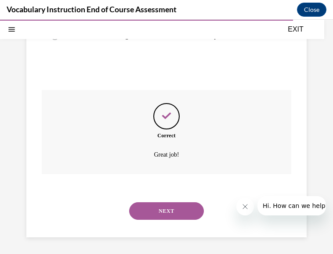
click at [140, 215] on button "NEXT" at bounding box center [166, 211] width 75 height 18
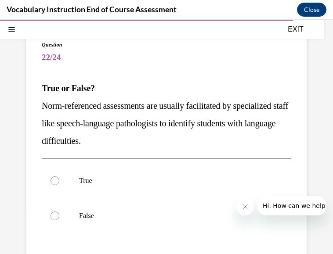
scroll to position [64, 0]
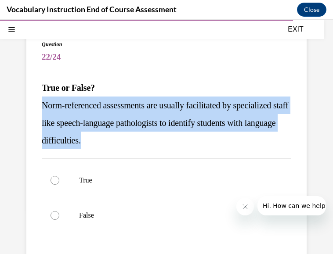
drag, startPoint x: 42, startPoint y: 103, endPoint x: 197, endPoint y: 145, distance: 160.9
click at [197, 145] on p "Norm-referenced assessments are usually facilitated by specialized staff like s…" at bounding box center [166, 123] width 249 height 53
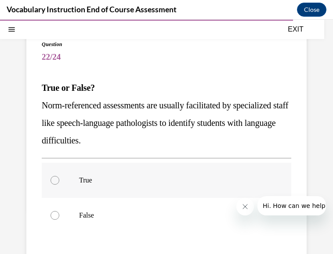
click at [52, 181] on div at bounding box center [54, 180] width 9 height 9
click at [52, 181] on input "True" at bounding box center [54, 180] width 9 height 9
radio input "true"
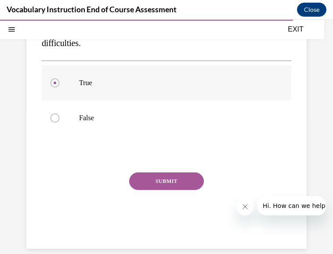
scroll to position [164, 0]
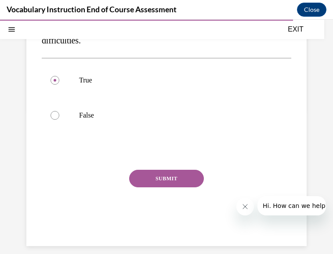
click at [146, 173] on button "SUBMIT" at bounding box center [166, 179] width 75 height 18
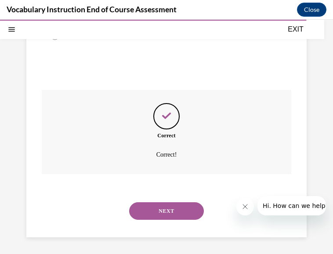
scroll to position [244, 0]
click at [144, 213] on button "NEXT" at bounding box center [166, 211] width 75 height 18
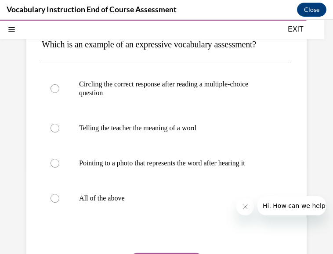
scroll to position [108, 0]
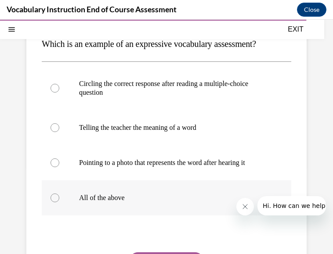
click at [56, 202] on div at bounding box center [54, 198] width 9 height 9
click at [56, 202] on input "All of the above" at bounding box center [54, 198] width 9 height 9
radio input "true"
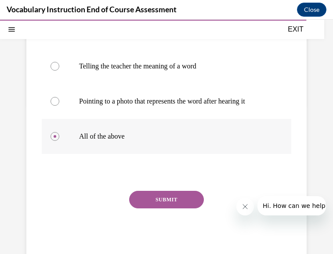
scroll to position [171, 0]
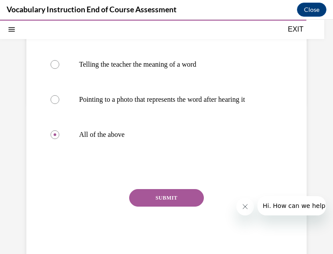
click at [141, 206] on button "SUBMIT" at bounding box center [166, 198] width 75 height 18
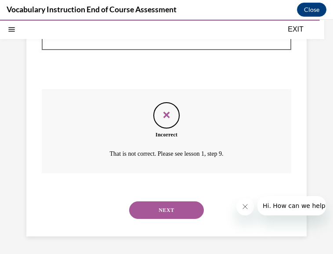
scroll to position [279, 0]
click at [141, 206] on button "NEXT" at bounding box center [166, 210] width 75 height 18
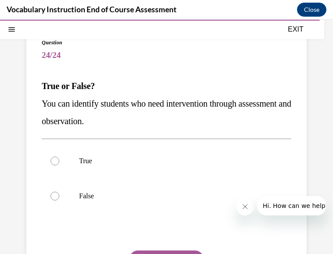
scroll to position [66, 0]
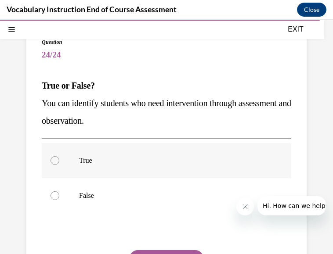
click at [59, 160] on div at bounding box center [54, 160] width 9 height 9
click at [59, 160] on input "True" at bounding box center [54, 160] width 9 height 9
radio input "true"
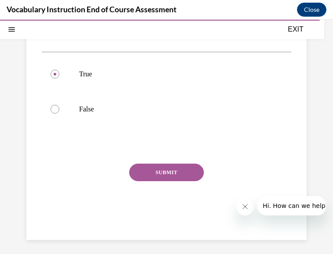
click at [149, 180] on button "SUBMIT" at bounding box center [166, 173] width 75 height 18
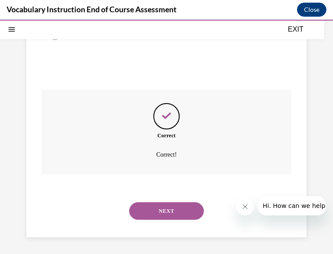
scroll to position [226, 0]
click at [151, 208] on button "NEXT" at bounding box center [166, 211] width 75 height 18
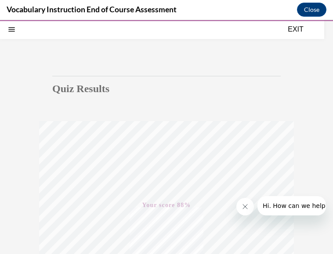
scroll to position [0, 0]
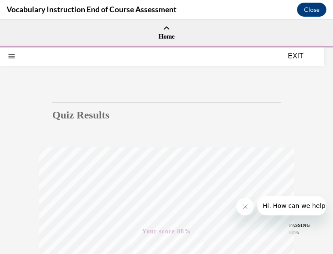
click at [291, 55] on button "EXIT" at bounding box center [295, 56] width 53 height 11
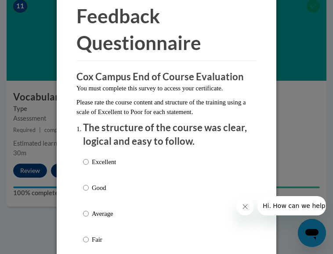
scroll to position [52, 0]
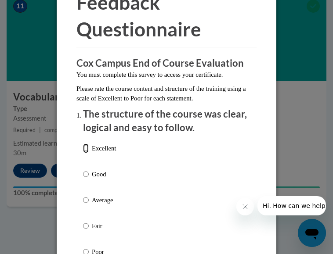
click at [83, 150] on input "Excellent" at bounding box center [86, 148] width 6 height 10
radio input "true"
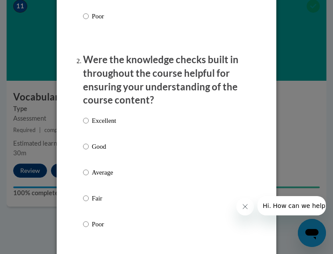
scroll to position [288, 0]
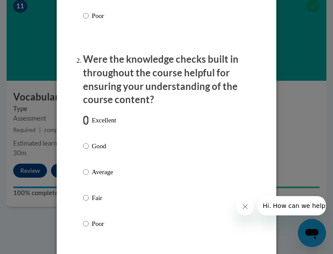
click at [83, 121] on input "Excellent" at bounding box center [86, 120] width 6 height 10
radio input "true"
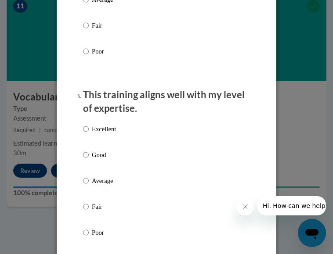
scroll to position [473, 0]
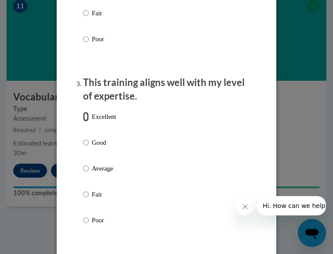
click at [83, 115] on input "Excellent" at bounding box center [86, 117] width 6 height 10
radio input "true"
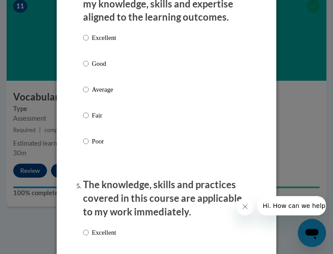
scroll to position [748, 0]
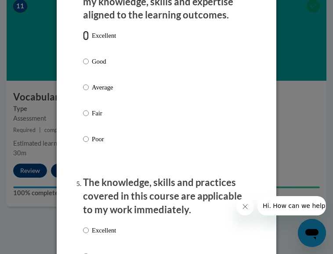
click at [83, 36] on input "Excellent" at bounding box center [86, 36] width 6 height 10
radio input "true"
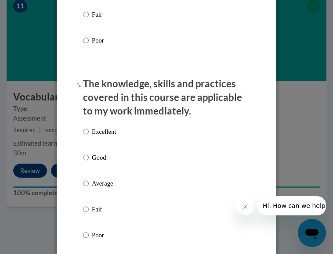
scroll to position [850, 0]
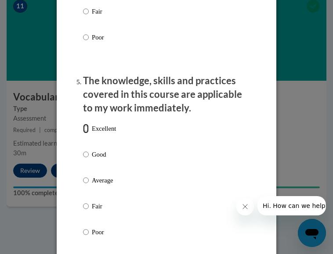
click at [84, 127] on input "Excellent" at bounding box center [86, 129] width 6 height 10
radio input "true"
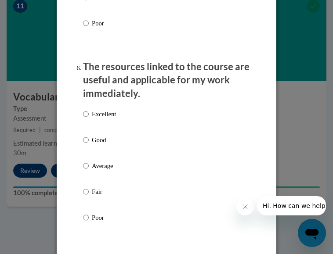
scroll to position [1067, 0]
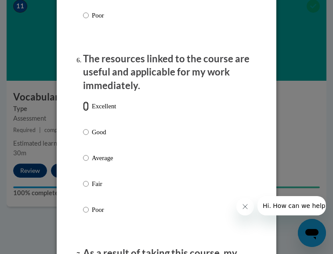
click at [83, 105] on input "Excellent" at bounding box center [86, 106] width 6 height 10
radio input "true"
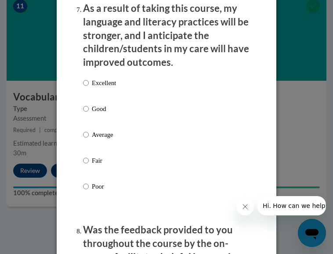
scroll to position [1313, 0]
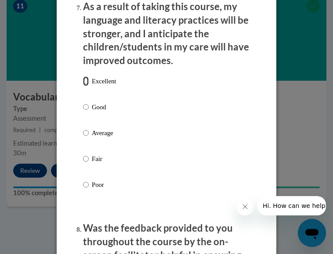
click at [83, 78] on input "Excellent" at bounding box center [86, 81] width 6 height 10
radio input "true"
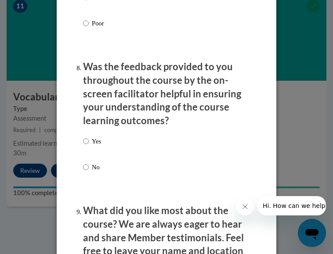
scroll to position [1480, 0]
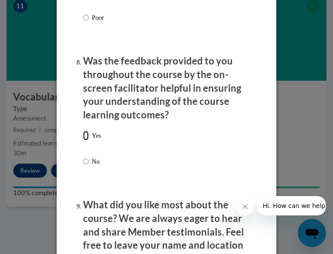
click at [83, 131] on input "Yes" at bounding box center [86, 136] width 6 height 10
radio input "true"
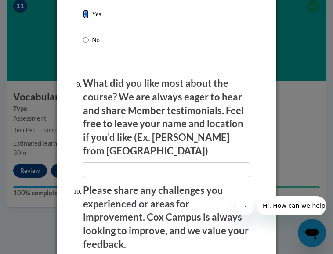
scroll to position [1600, 0]
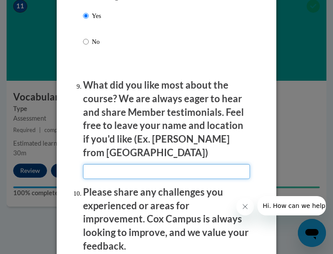
click at [99, 164] on input "textbox" at bounding box center [166, 171] width 167 height 15
type input "T"
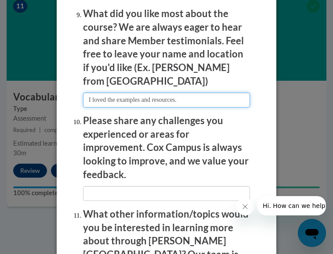
scroll to position [1672, 0]
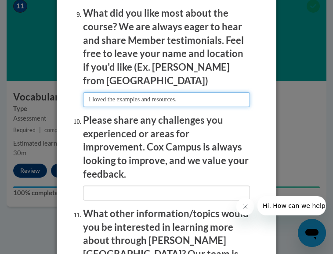
type input "I loved the examples and resources."
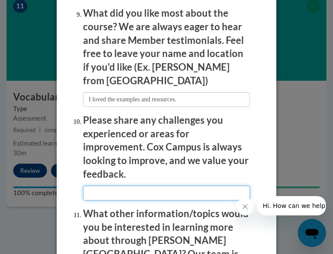
click at [160, 186] on input "textbox" at bounding box center [166, 193] width 167 height 15
type input "N"
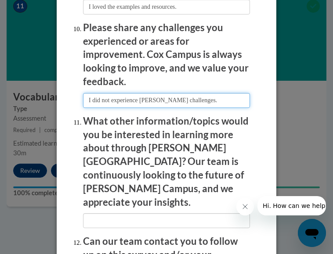
scroll to position [1765, 0]
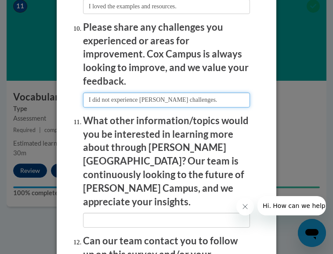
type input "I did not experience [PERSON_NAME] challenges."
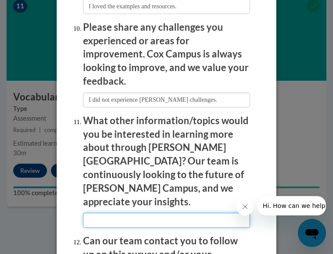
click at [148, 213] on input "textbox" at bounding box center [166, 220] width 167 height 15
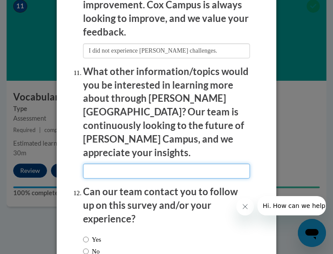
scroll to position [1820, 0]
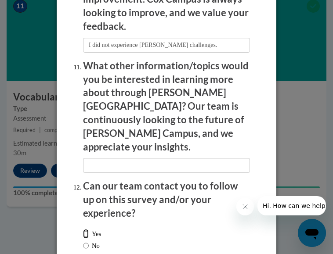
click at [83, 229] on input "Yes" at bounding box center [86, 234] width 6 height 10
radio input "true"
